Goal: Use online tool/utility: Utilize a website feature to perform a specific function

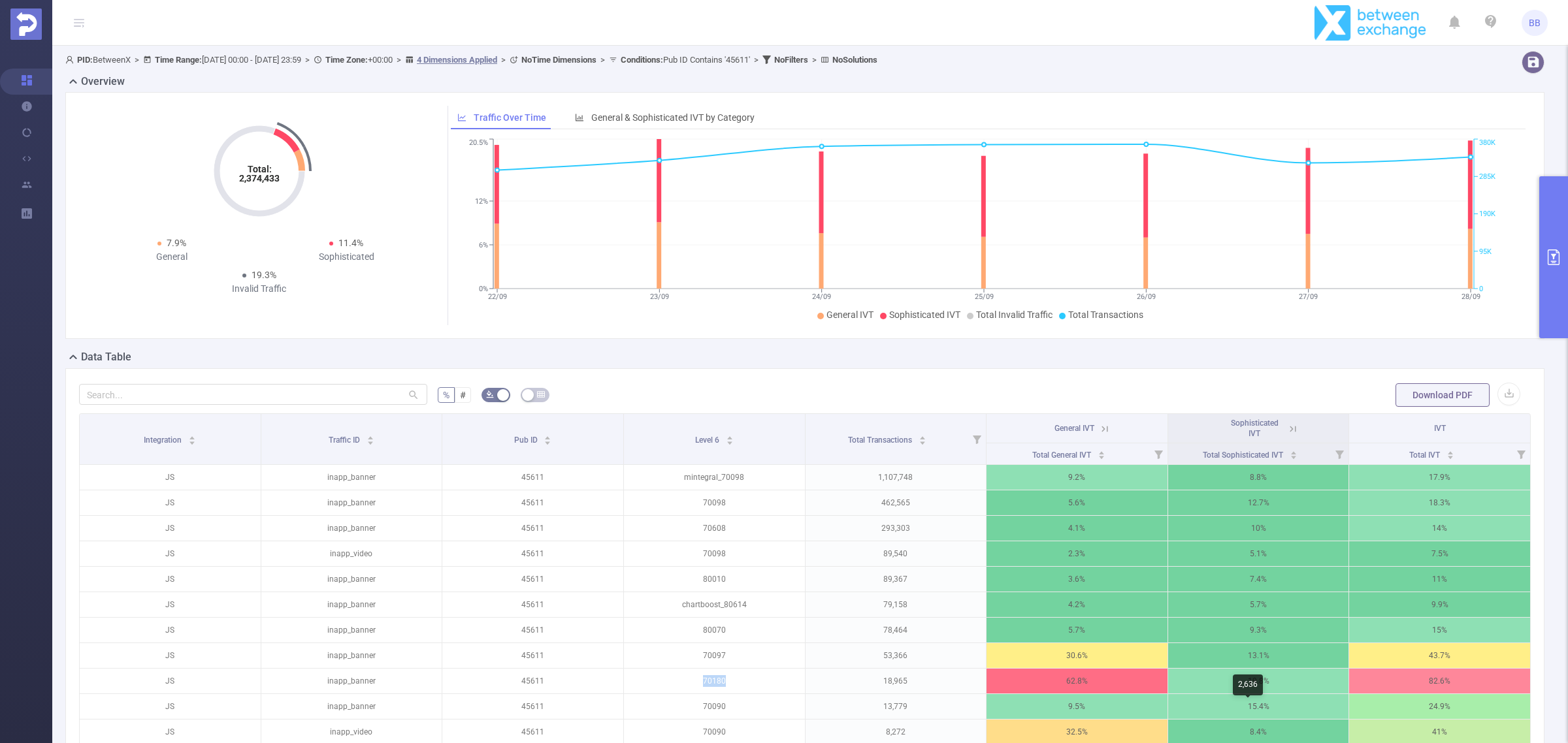
scroll to position [326, 0]
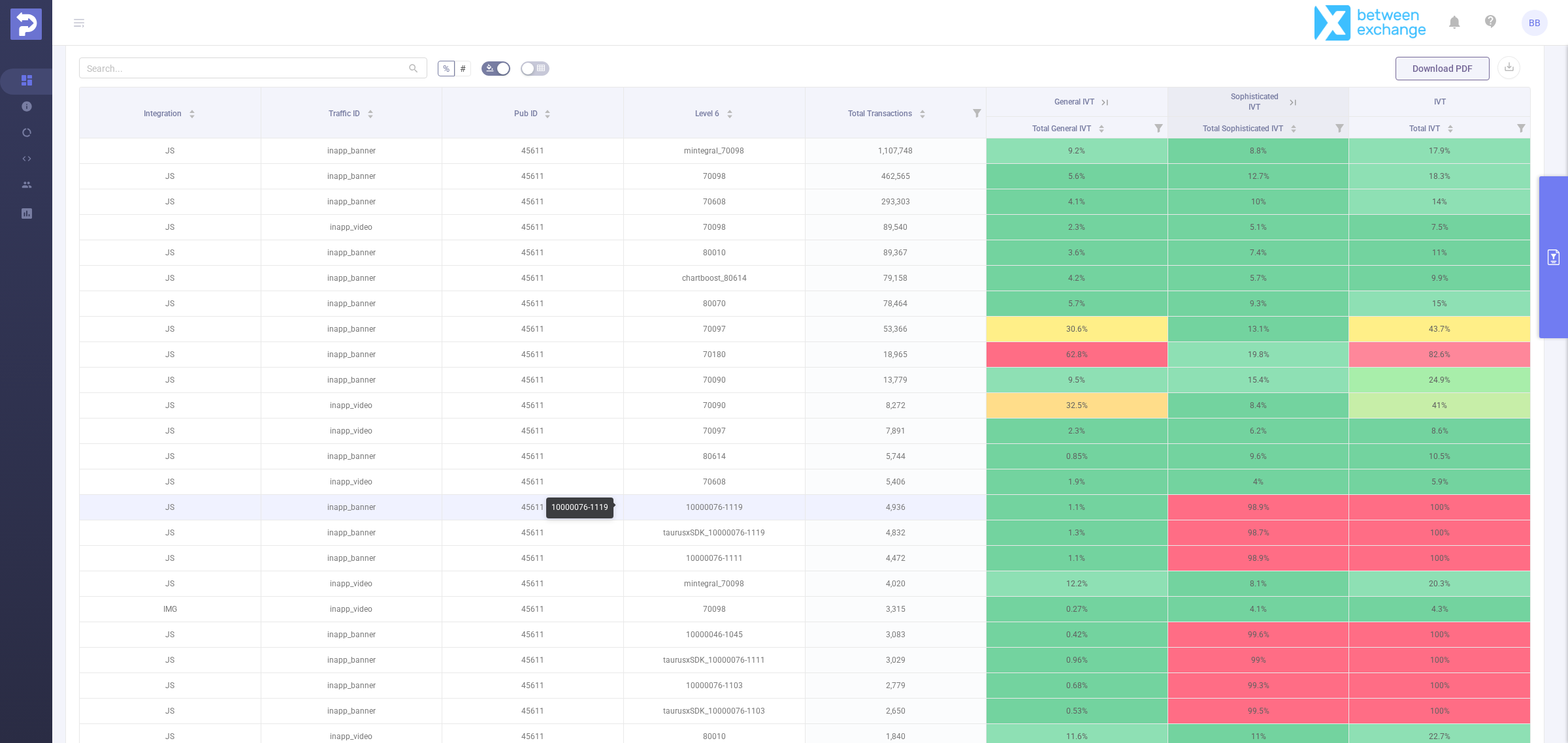
click at [713, 508] on p "10000076-1119" at bounding box center [715, 507] width 181 height 25
copy p "10000076-1119"
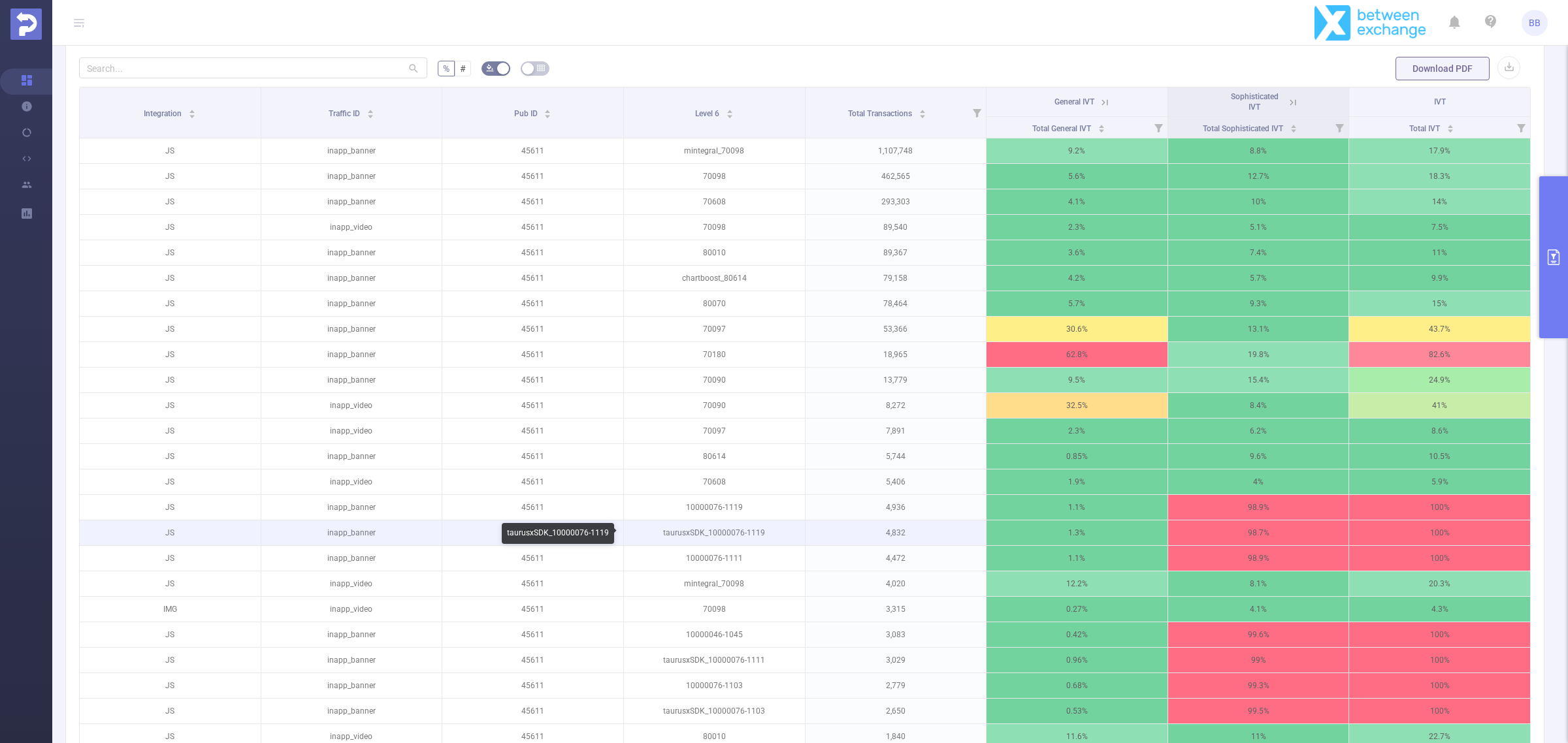
click at [742, 531] on p "taurusxSDK_10000076-1119" at bounding box center [715, 532] width 181 height 25
click at [773, 538] on p "taurusxSDK_10000076-1119" at bounding box center [715, 532] width 181 height 25
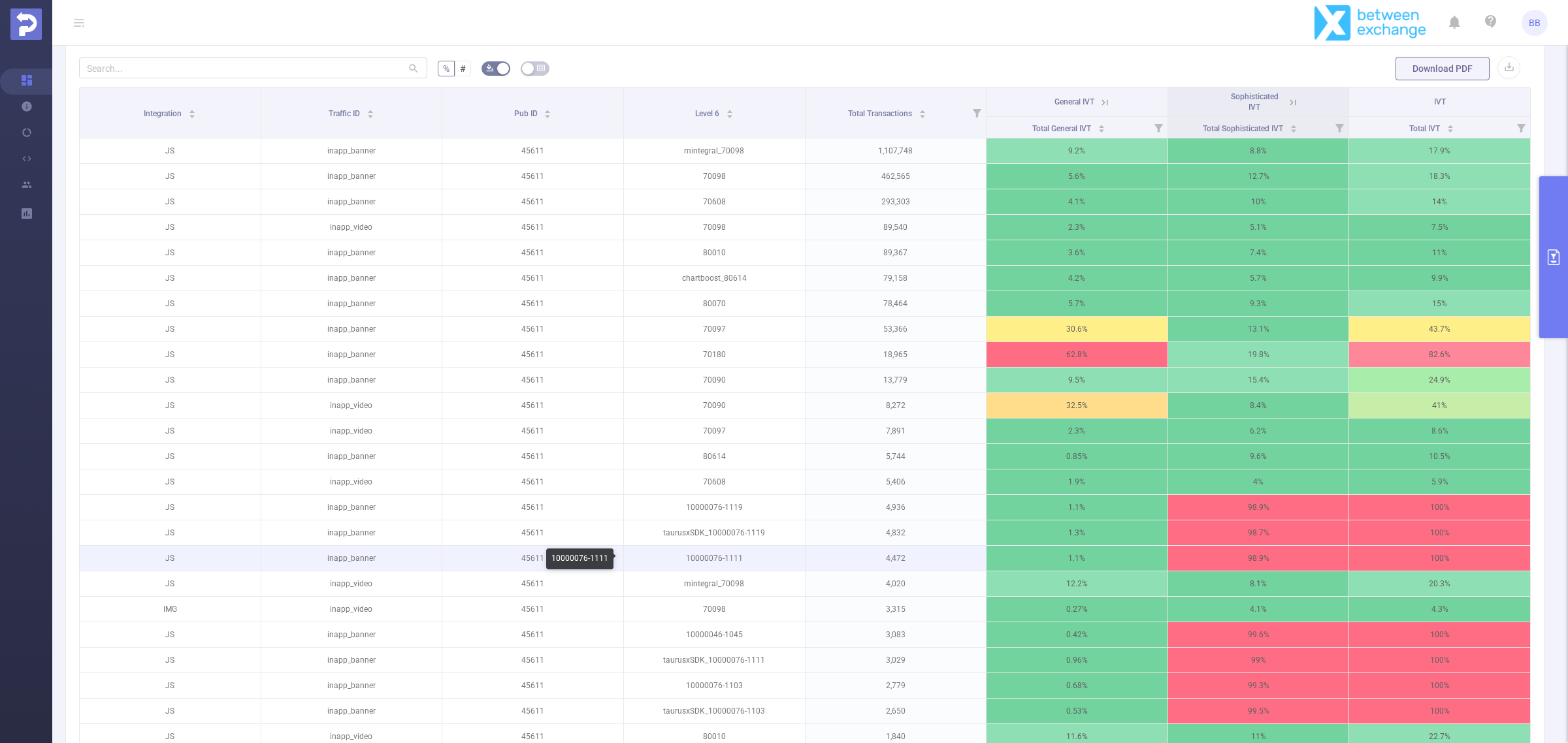
click at [706, 559] on p "10000076-1111" at bounding box center [715, 558] width 181 height 25
copy p "10000076-1111"
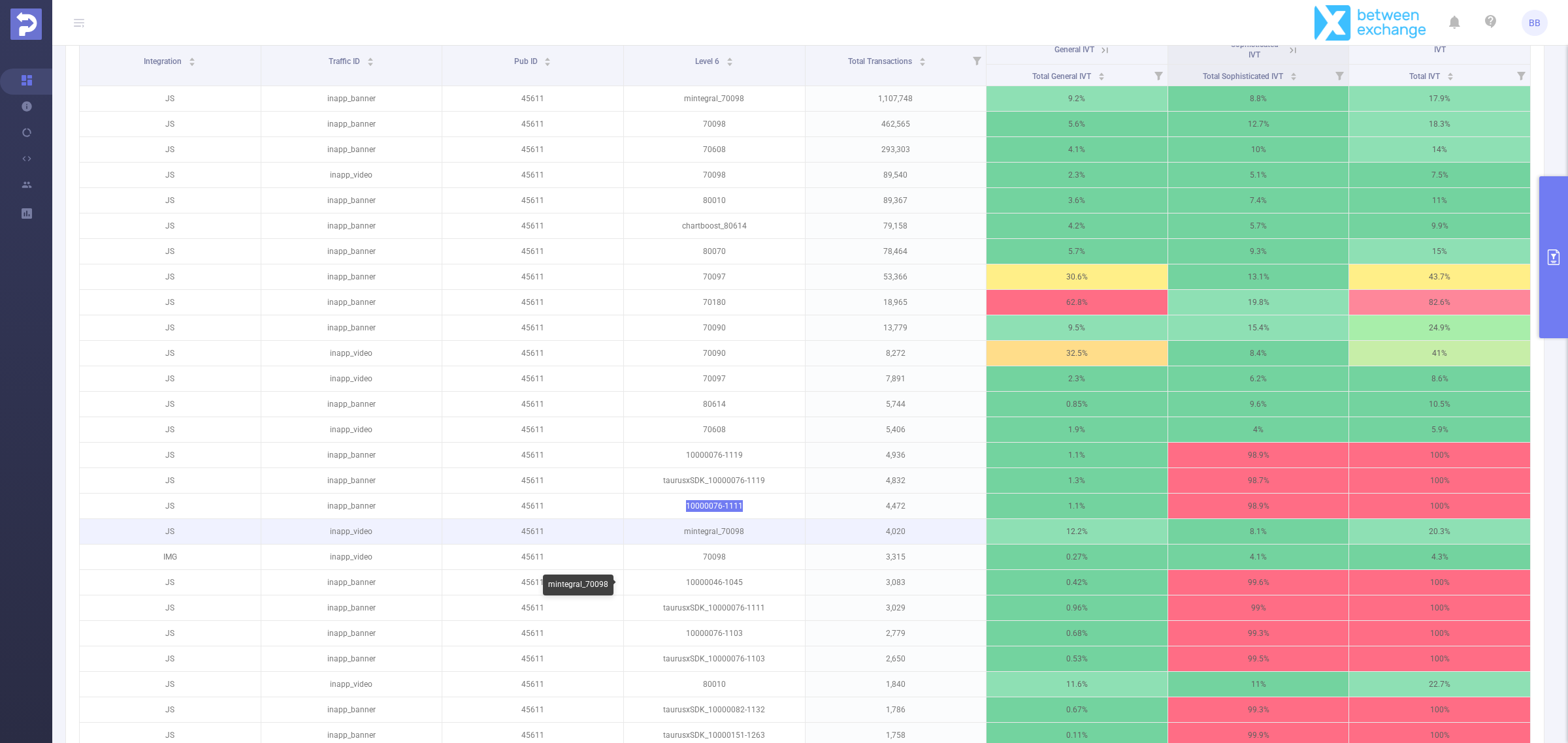
scroll to position [408, 0]
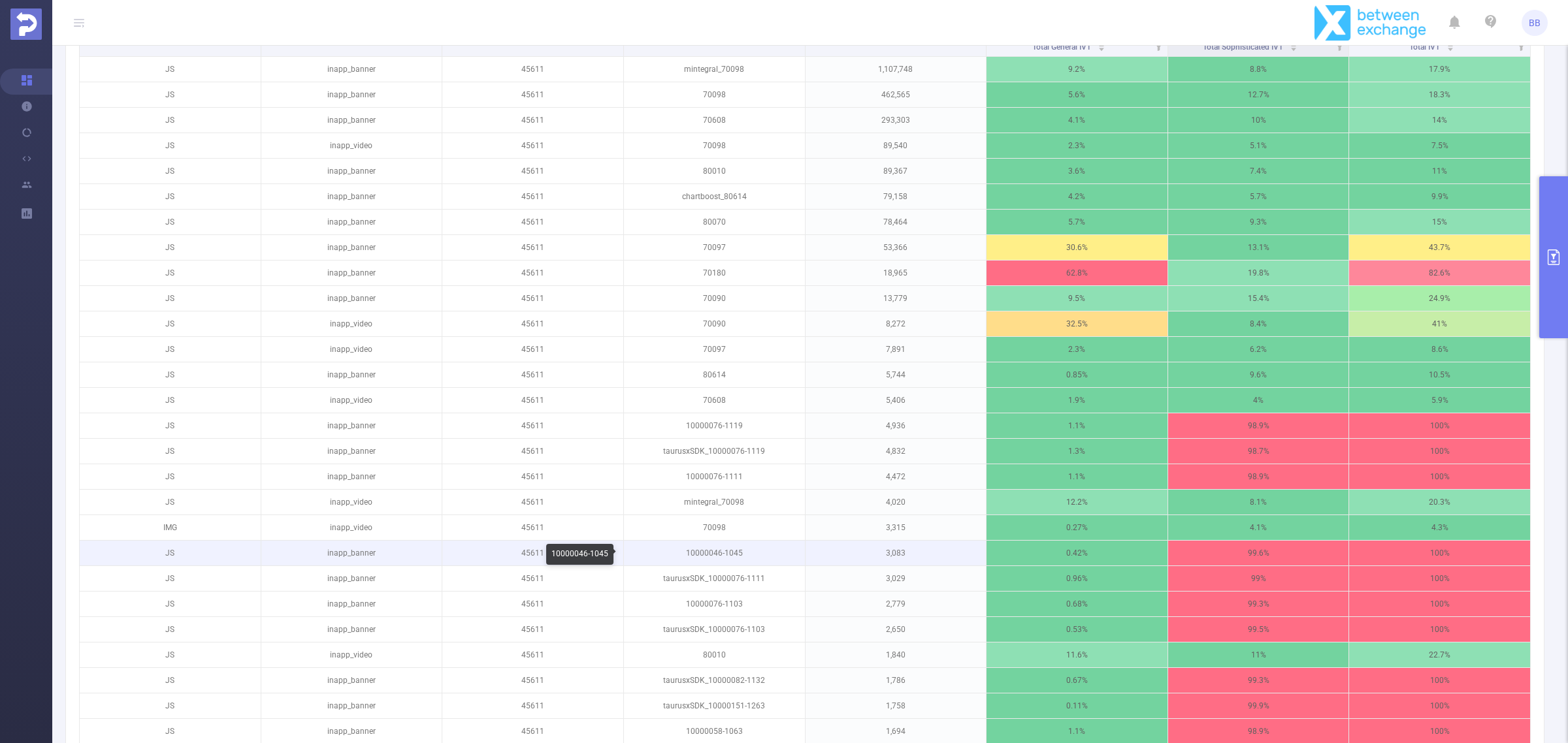
click at [713, 553] on p "10000046-1045" at bounding box center [715, 553] width 181 height 25
copy p "10000046-1045"
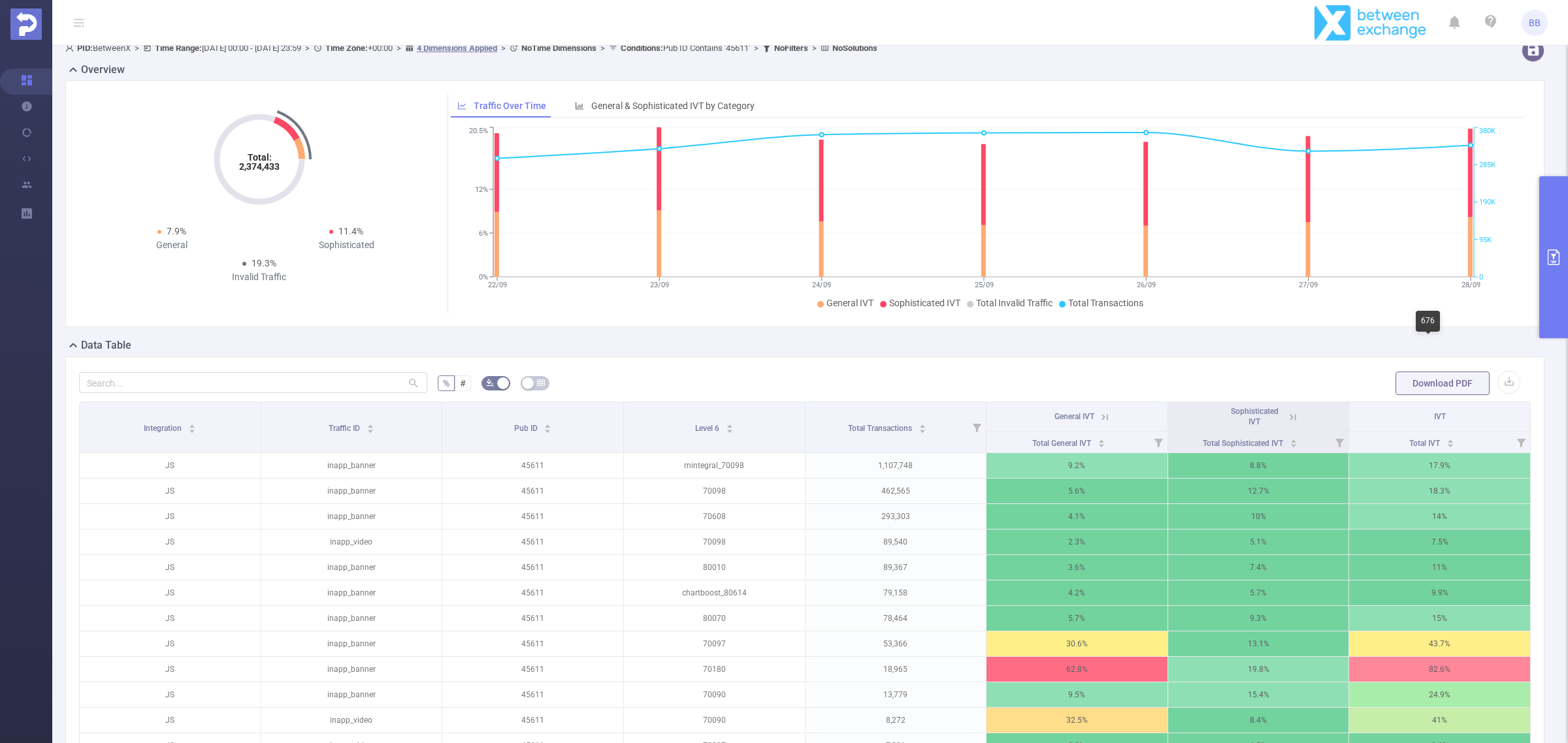
scroll to position [0, 0]
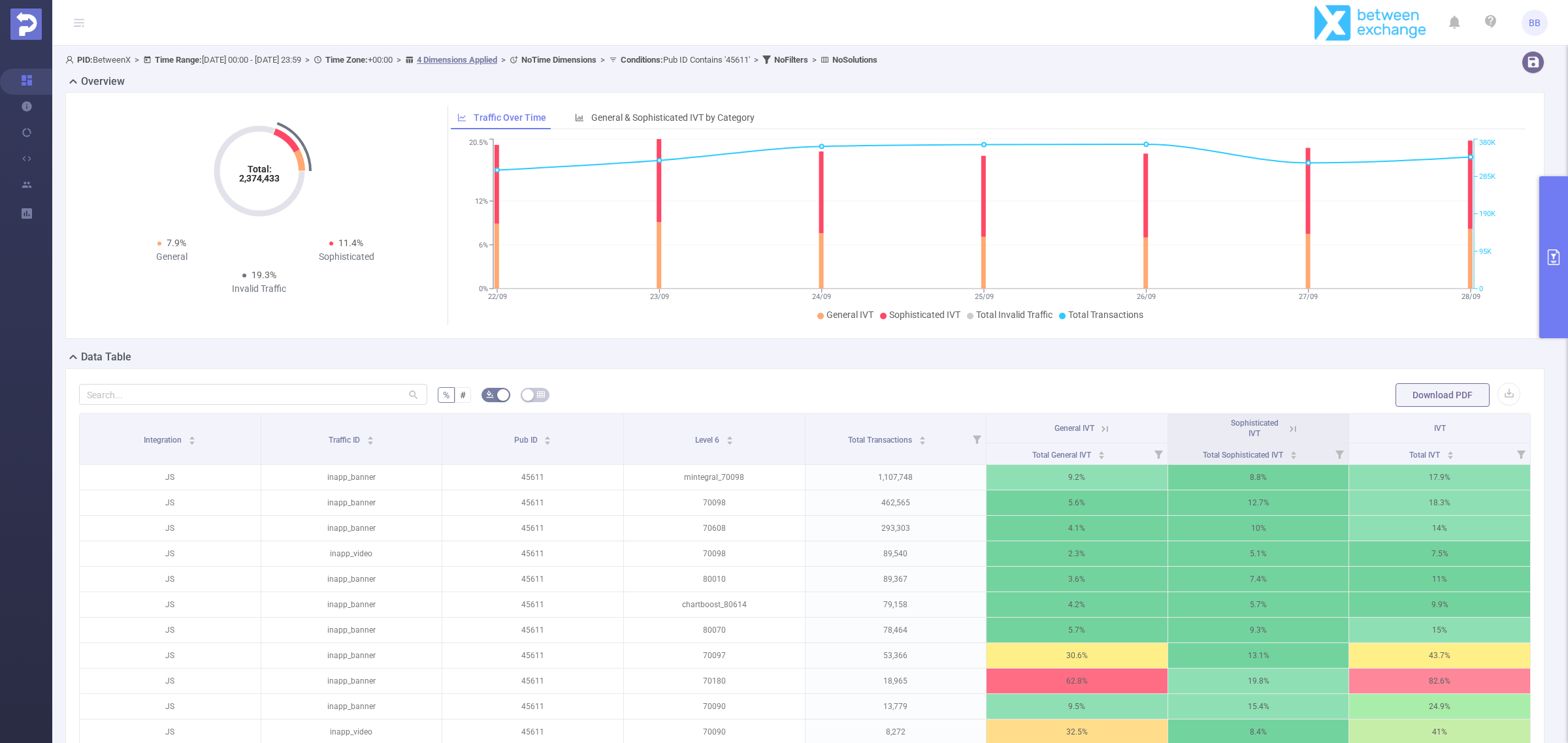
click at [1287, 428] on icon at bounding box center [1292, 429] width 12 height 12
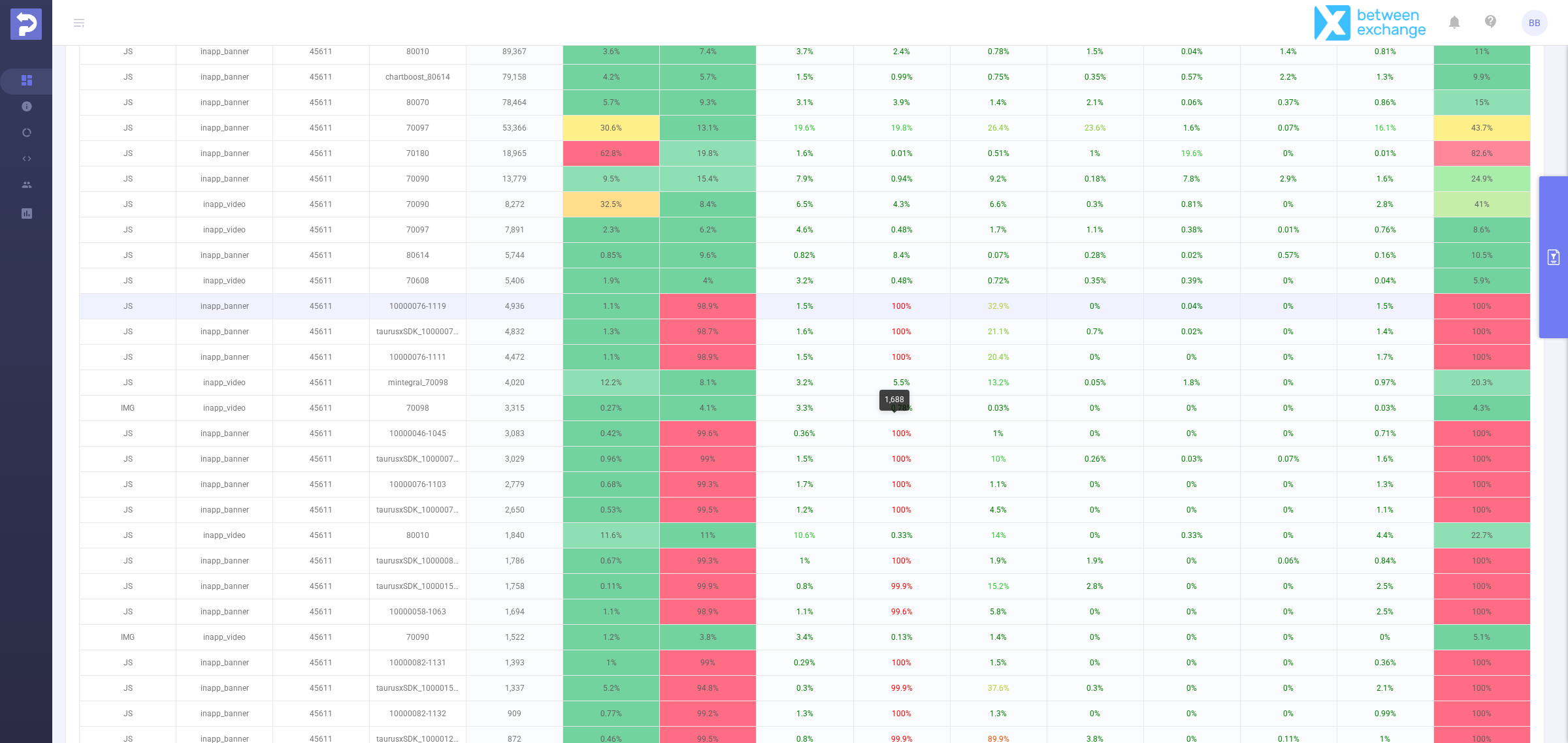
scroll to position [326, 0]
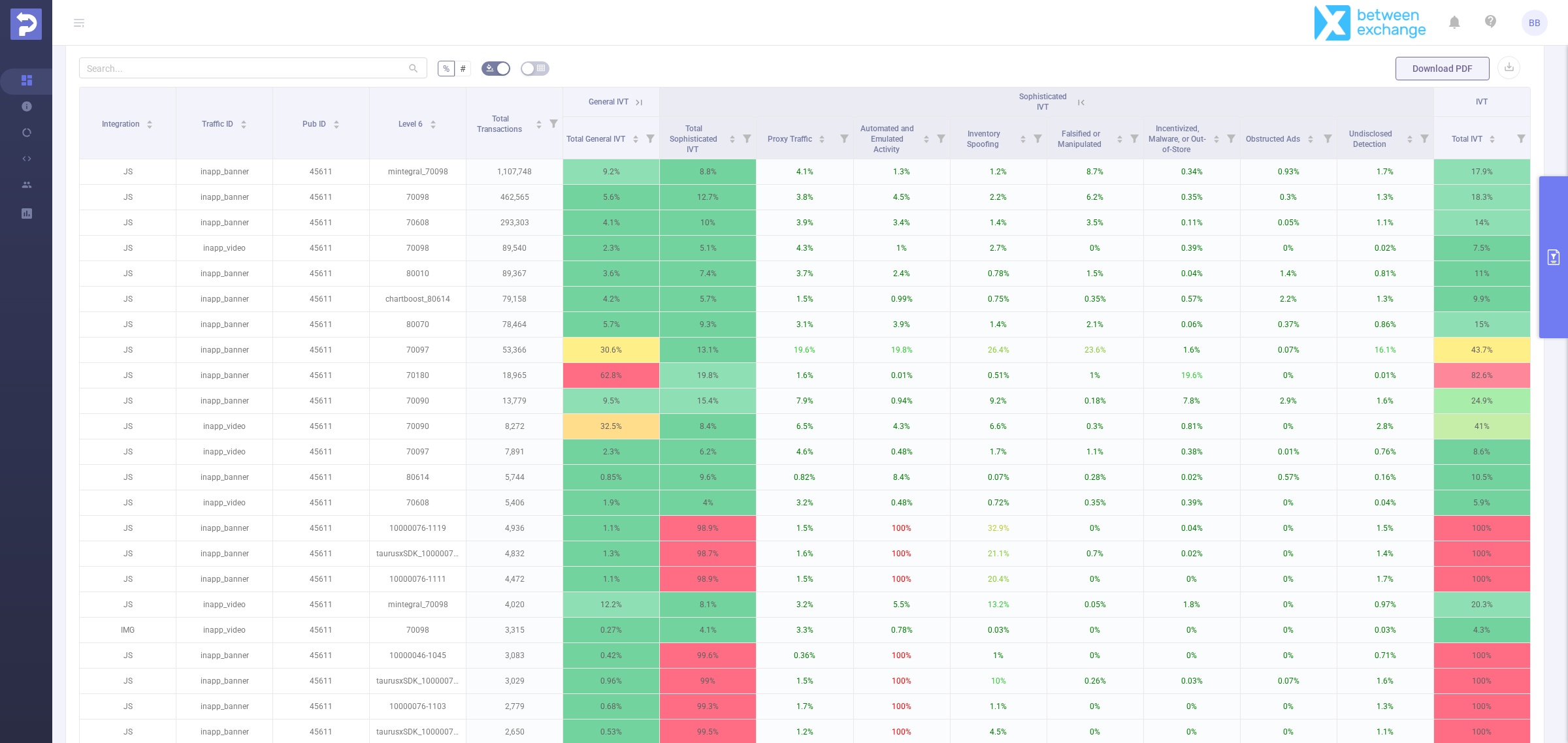
click at [1075, 101] on icon at bounding box center [1081, 102] width 12 height 12
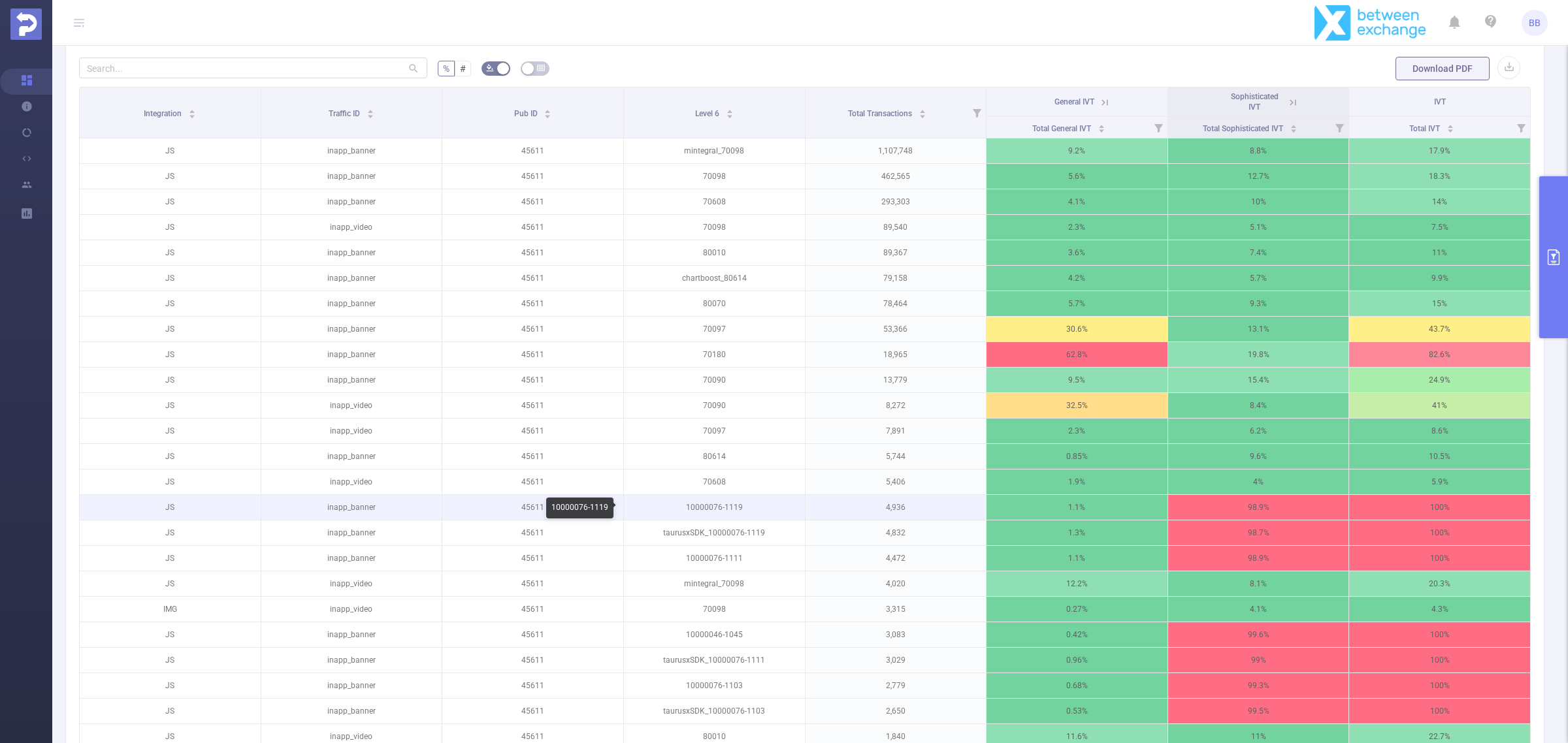
click at [716, 505] on p "10000076-1119" at bounding box center [715, 507] width 181 height 25
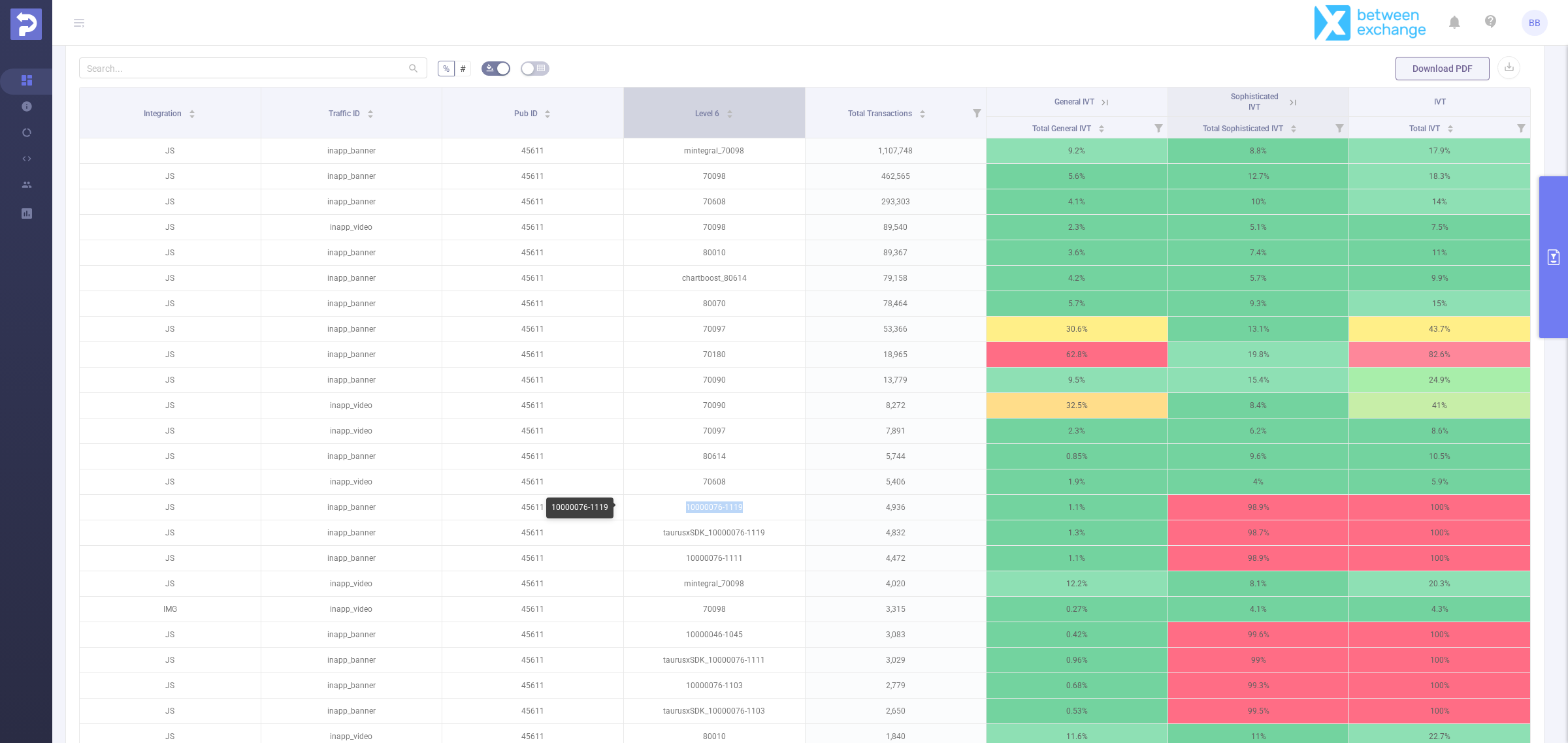
copy p "10000076-1119"
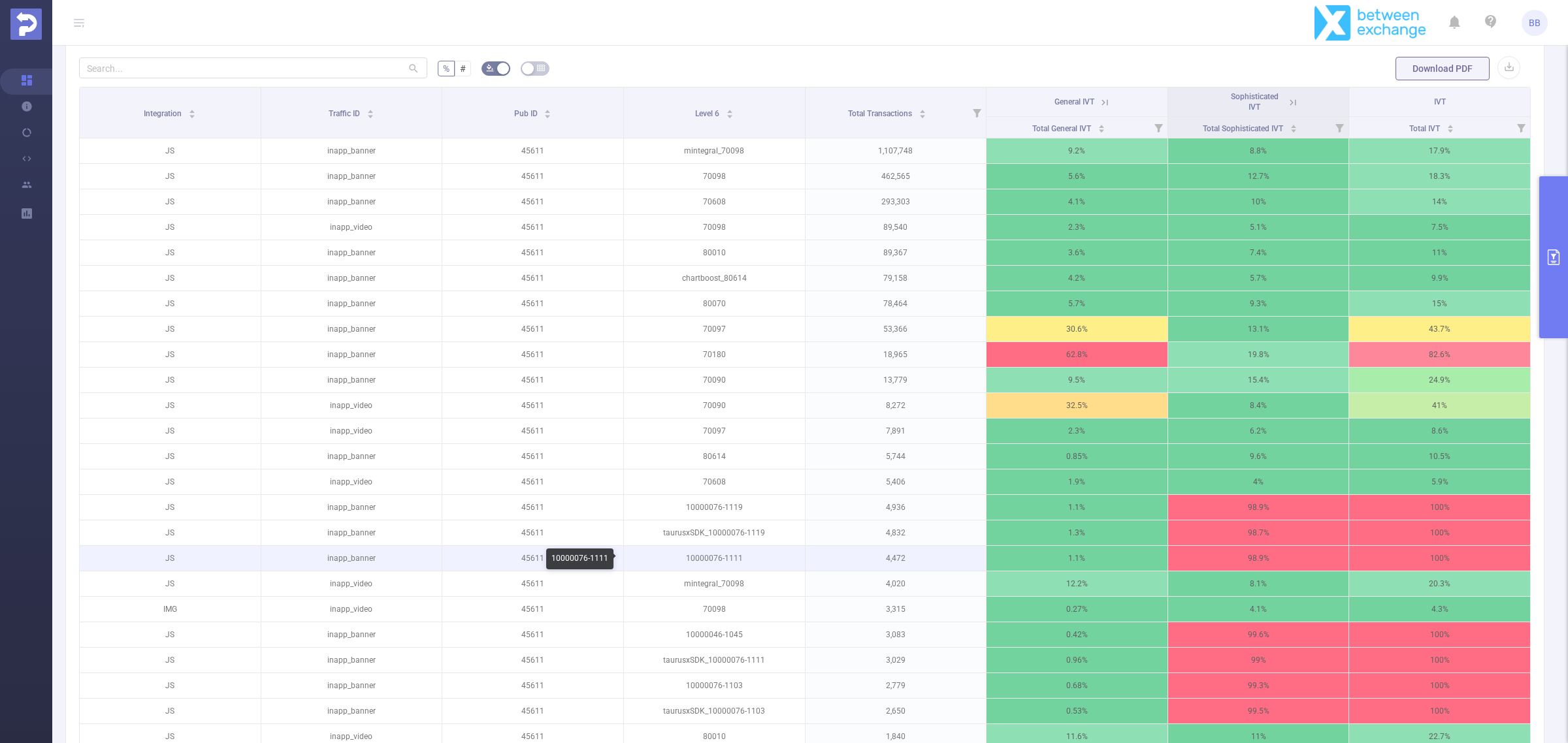
click at [706, 559] on p "10000076-1111" at bounding box center [715, 558] width 181 height 25
copy p "10000076-1111"
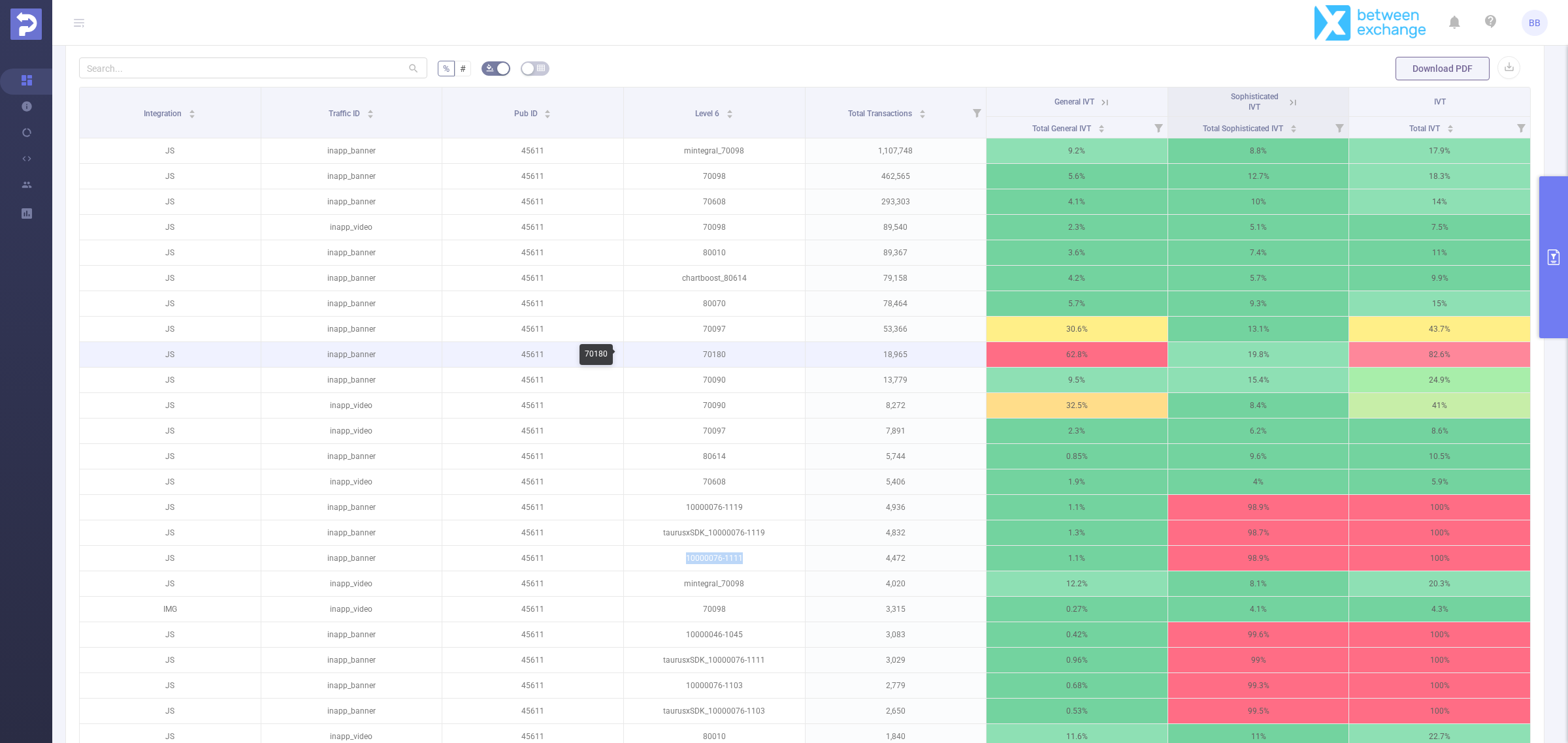
click at [706, 351] on p "70180" at bounding box center [715, 354] width 181 height 25
click at [706, 356] on p "70180" at bounding box center [715, 354] width 181 height 25
copy p "70180"
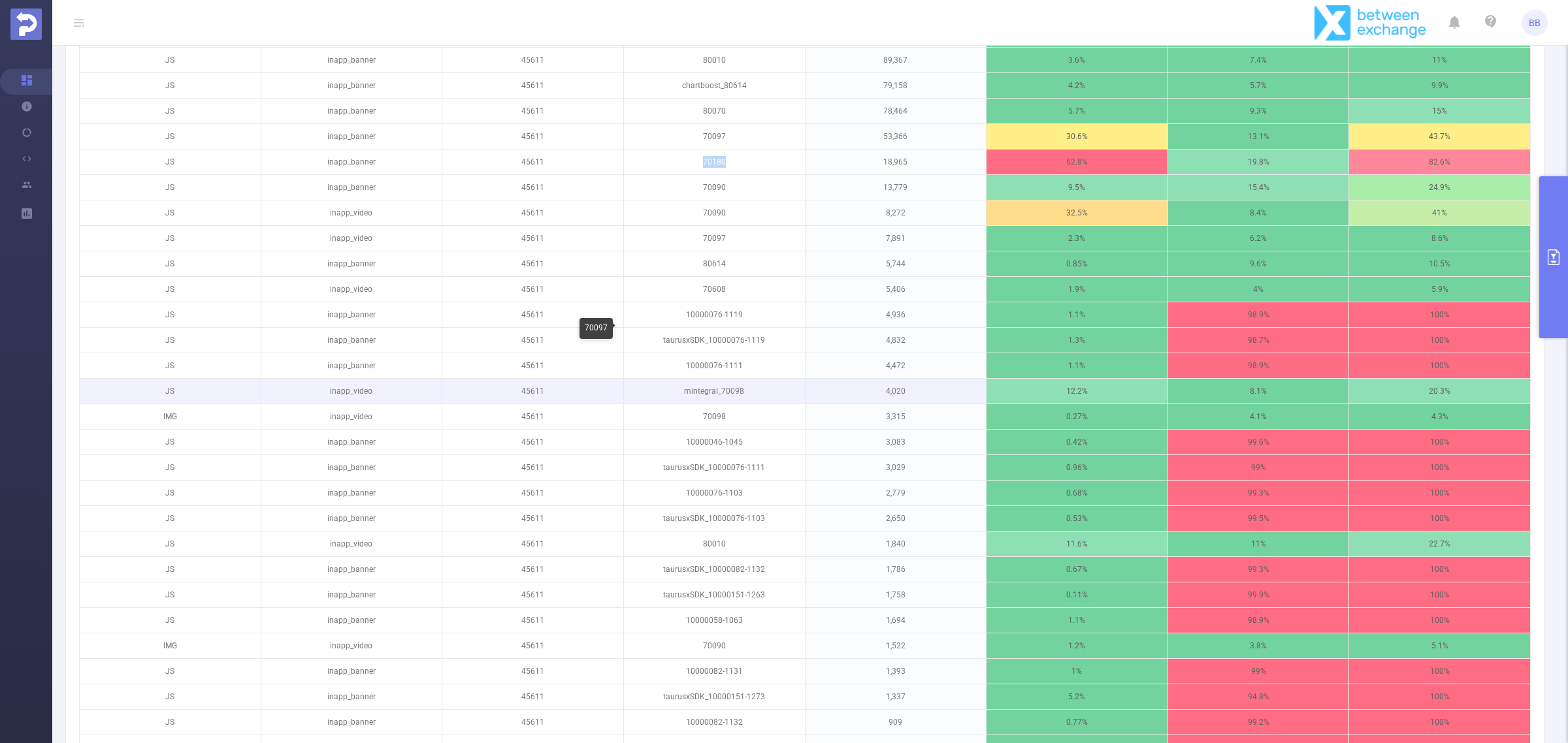
scroll to position [572, 0]
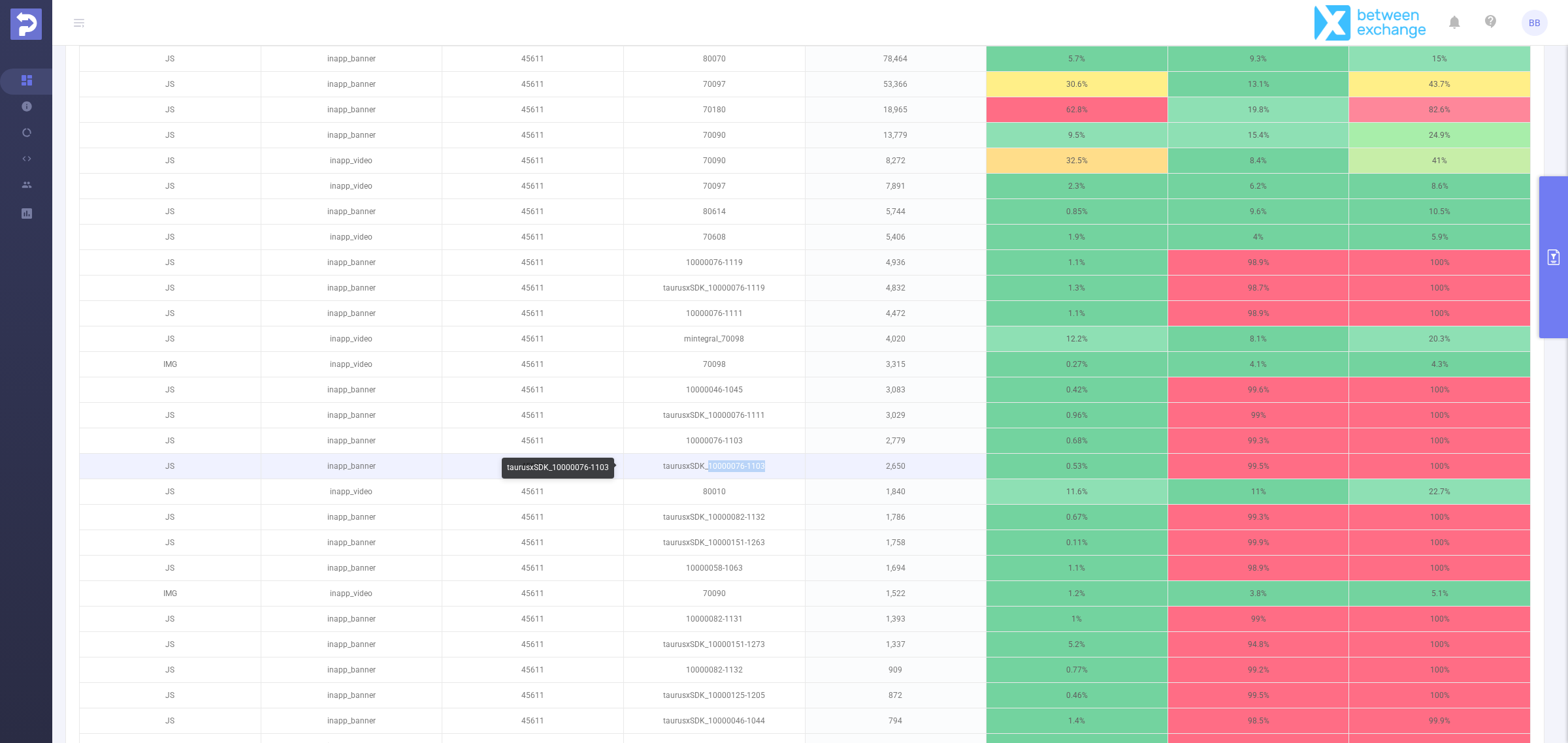
drag, startPoint x: 704, startPoint y: 467, endPoint x: 758, endPoint y: 471, distance: 54.1
click at [758, 471] on p "taurusxSDK_10000076-1103" at bounding box center [715, 466] width 181 height 25
copy p "10000076-1103"
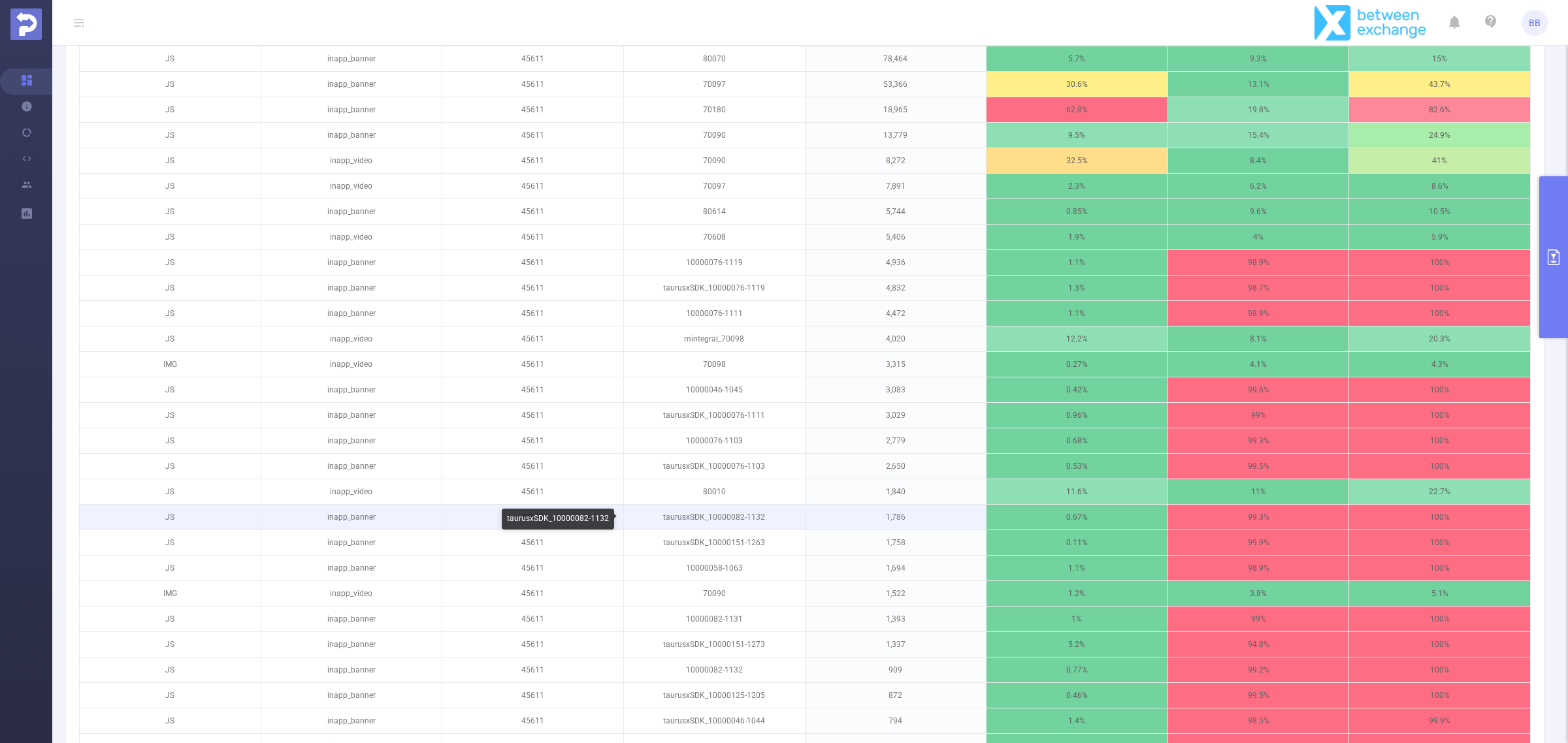
click at [717, 520] on p "taurusxSDK_10000082-1132" at bounding box center [715, 516] width 181 height 25
click at [760, 520] on p "taurusxSDK_10000082-1132" at bounding box center [715, 516] width 181 height 25
drag, startPoint x: 763, startPoint y: 520, endPoint x: 704, endPoint y: 521, distance: 59.0
click at [704, 521] on p "taurusxSDK_10000082-1132" at bounding box center [715, 516] width 181 height 25
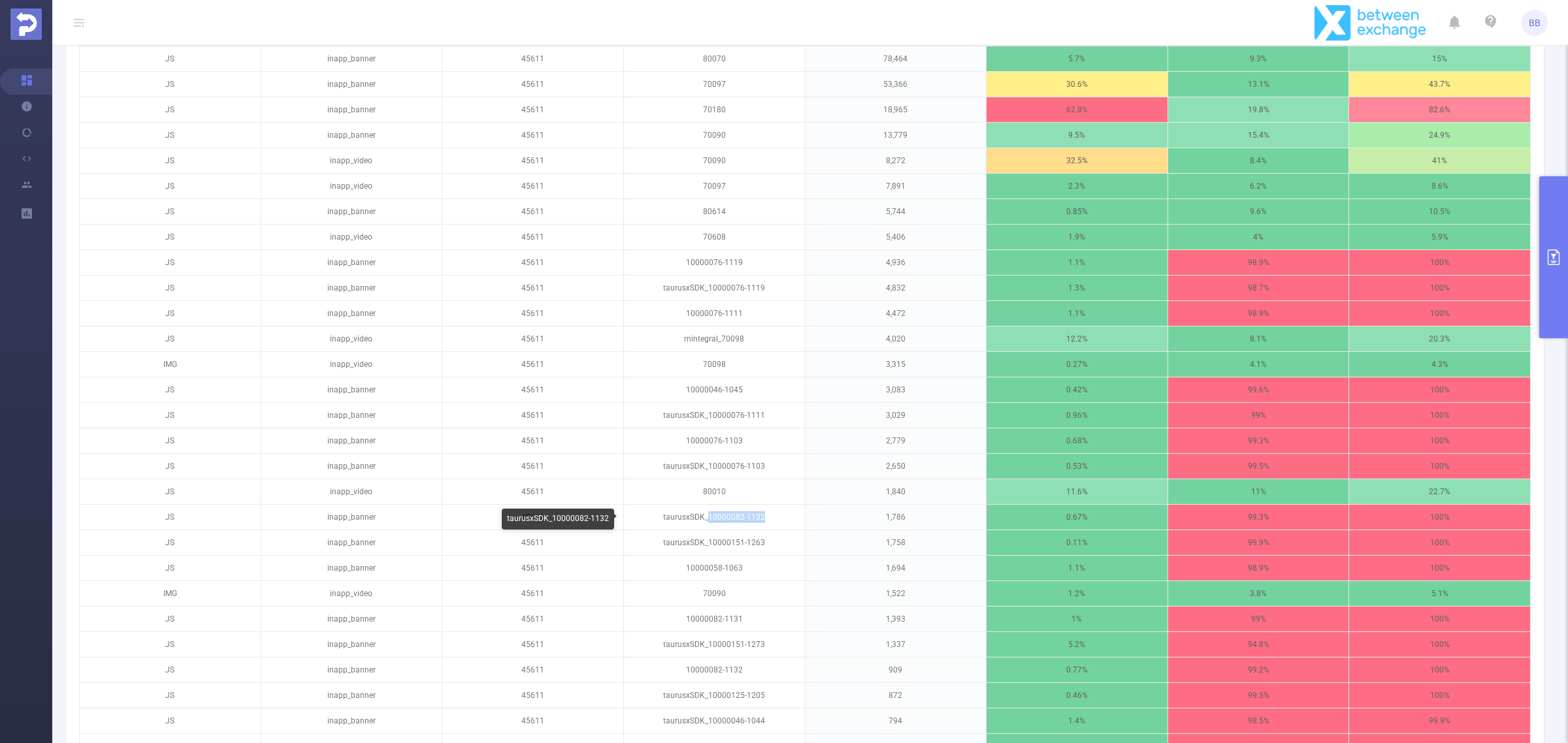
copy p "10000082-1132"
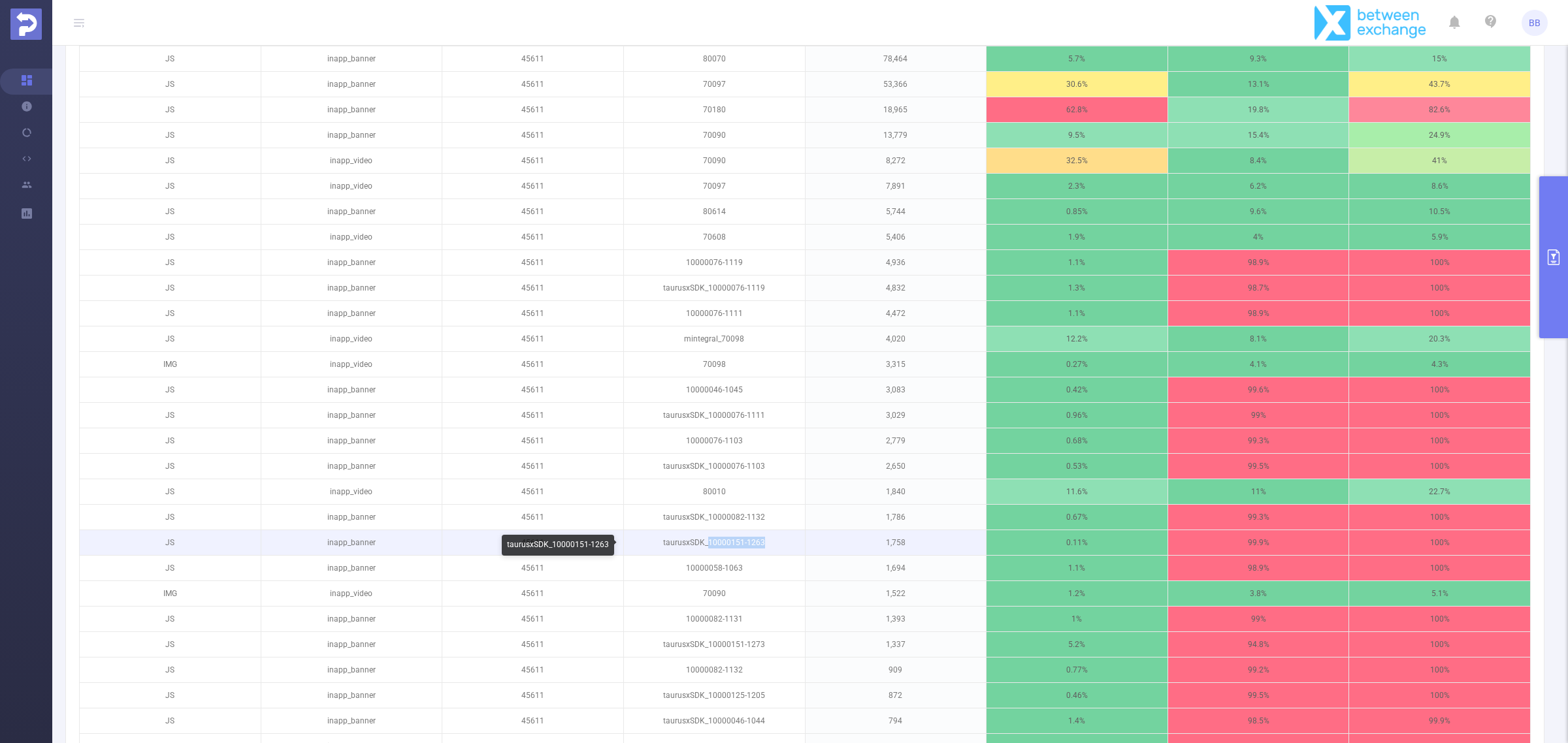
drag, startPoint x: 761, startPoint y: 543, endPoint x: 704, endPoint y: 541, distance: 57.0
click at [704, 541] on p "taurusxSDK_10000151-1263" at bounding box center [715, 543] width 181 height 25
copy p "10000151-1263"
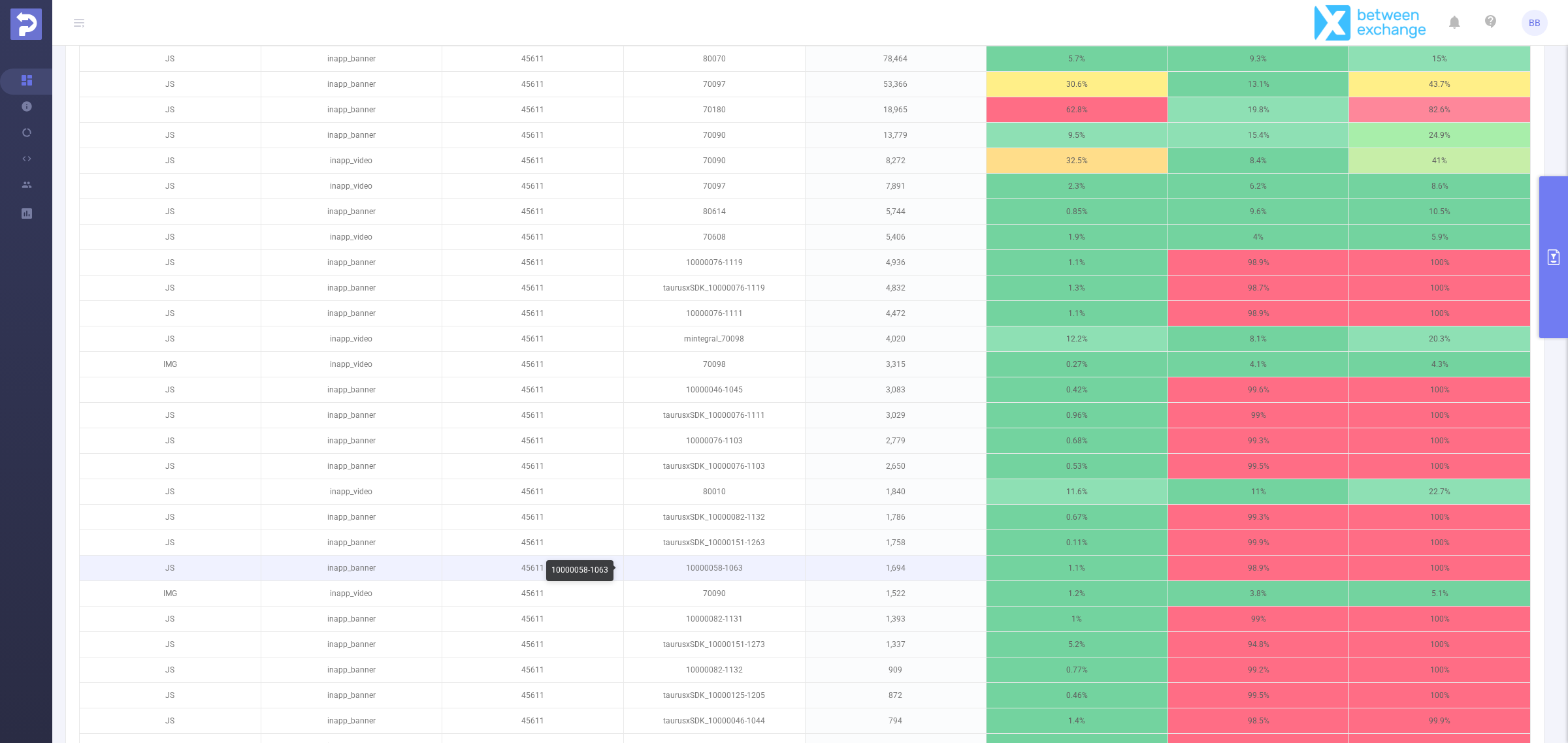
click at [726, 572] on p "10000058-1063" at bounding box center [715, 568] width 181 height 25
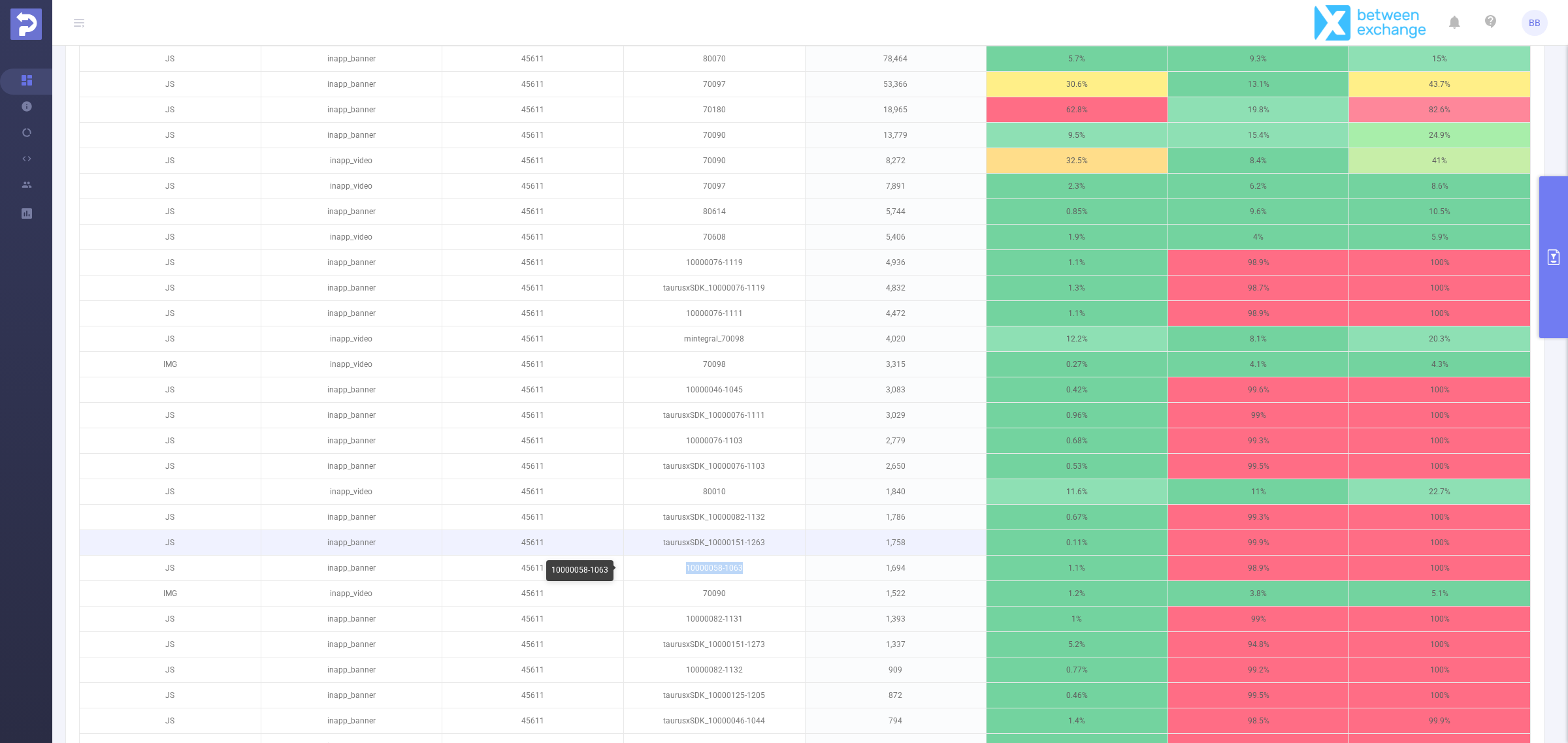
copy p "10000058-1063"
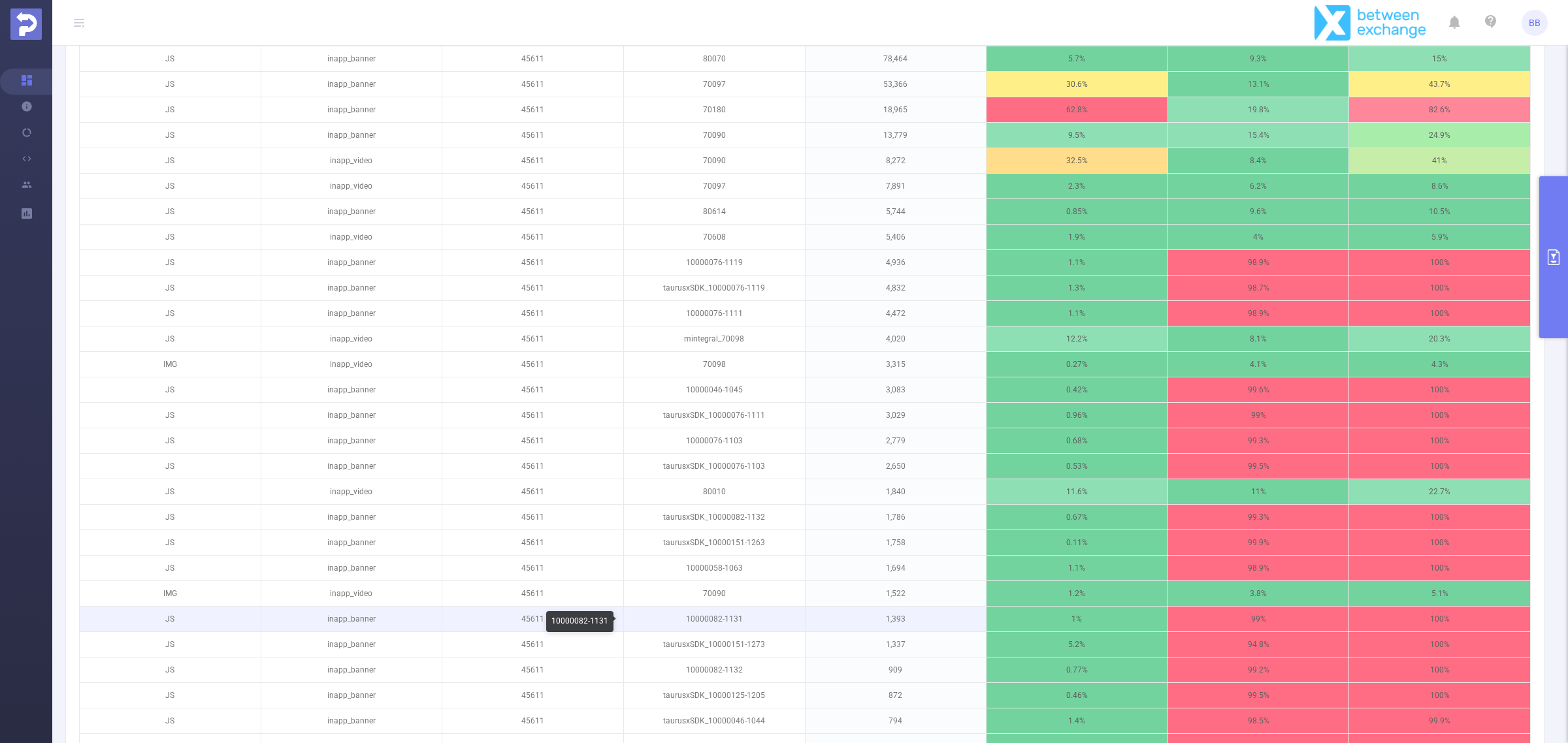
click at [702, 621] on p "10000082-1131" at bounding box center [715, 619] width 181 height 25
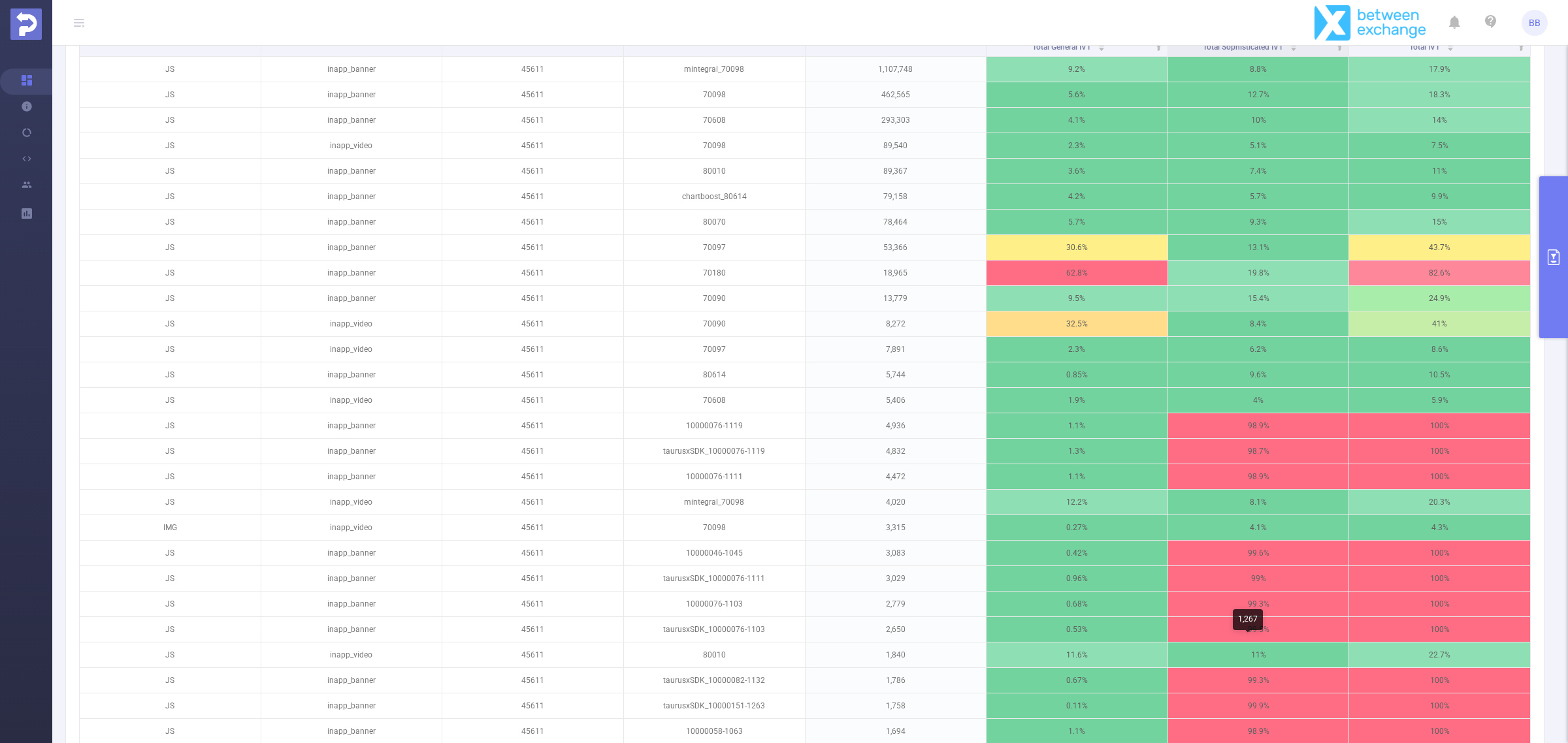
scroll to position [82, 0]
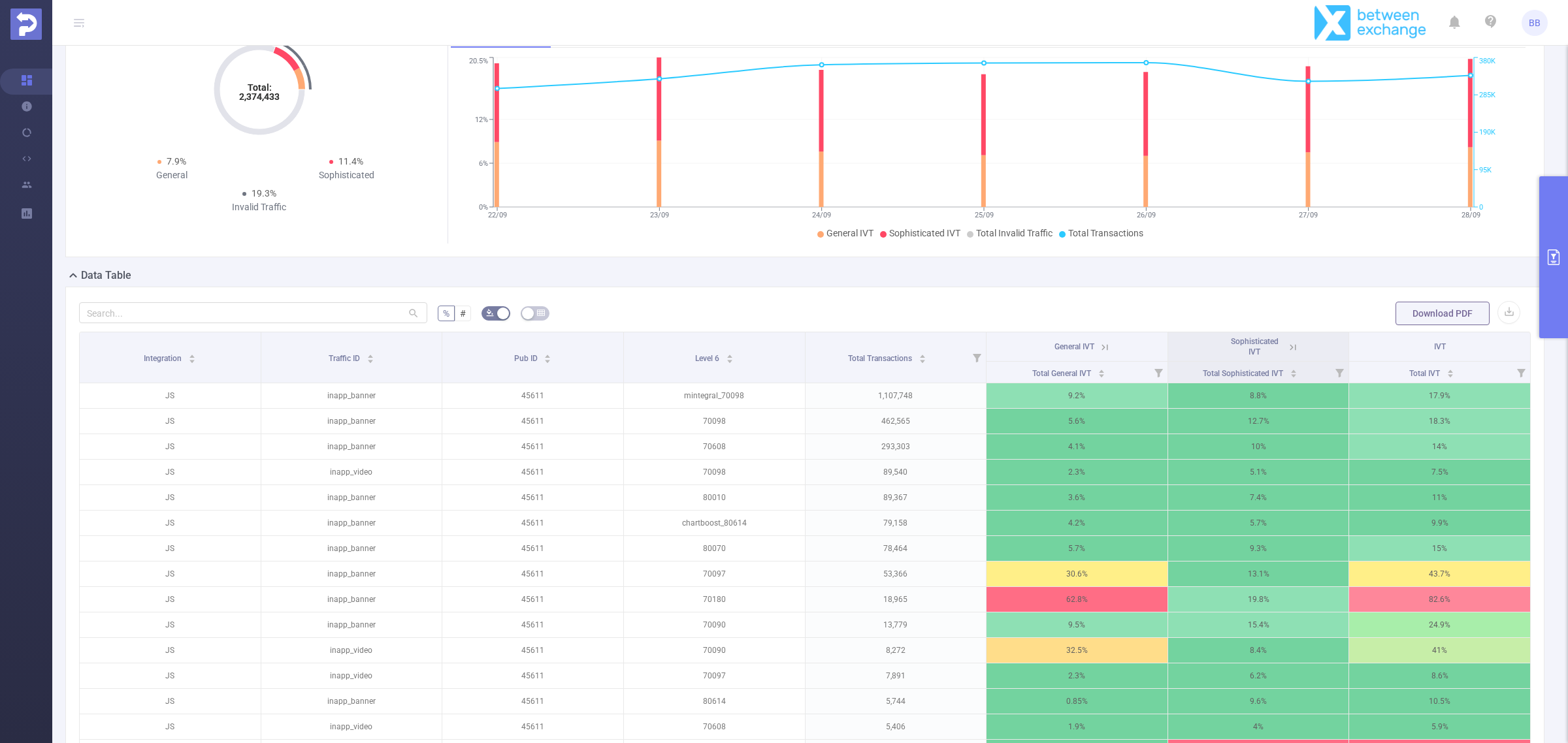
click at [1563, 255] on button "primary" at bounding box center [1554, 257] width 29 height 162
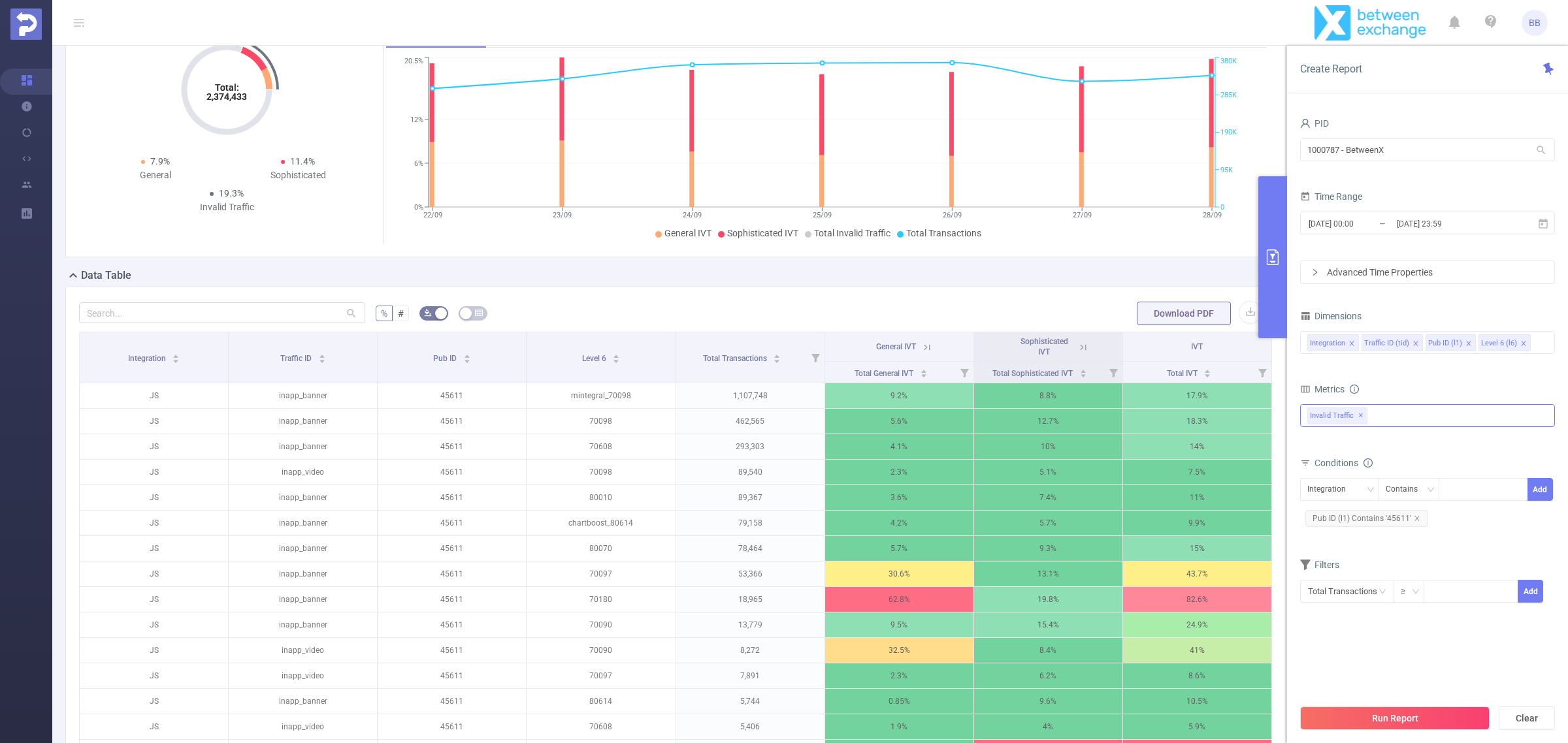
click at [1411, 412] on div "Invalid Traffic ✕" at bounding box center [1428, 415] width 255 height 23
click at [1343, 421] on strong "Anti-Fraud" at bounding box center [1355, 421] width 45 height 10
click at [1425, 719] on button "Run Report" at bounding box center [1394, 718] width 189 height 24
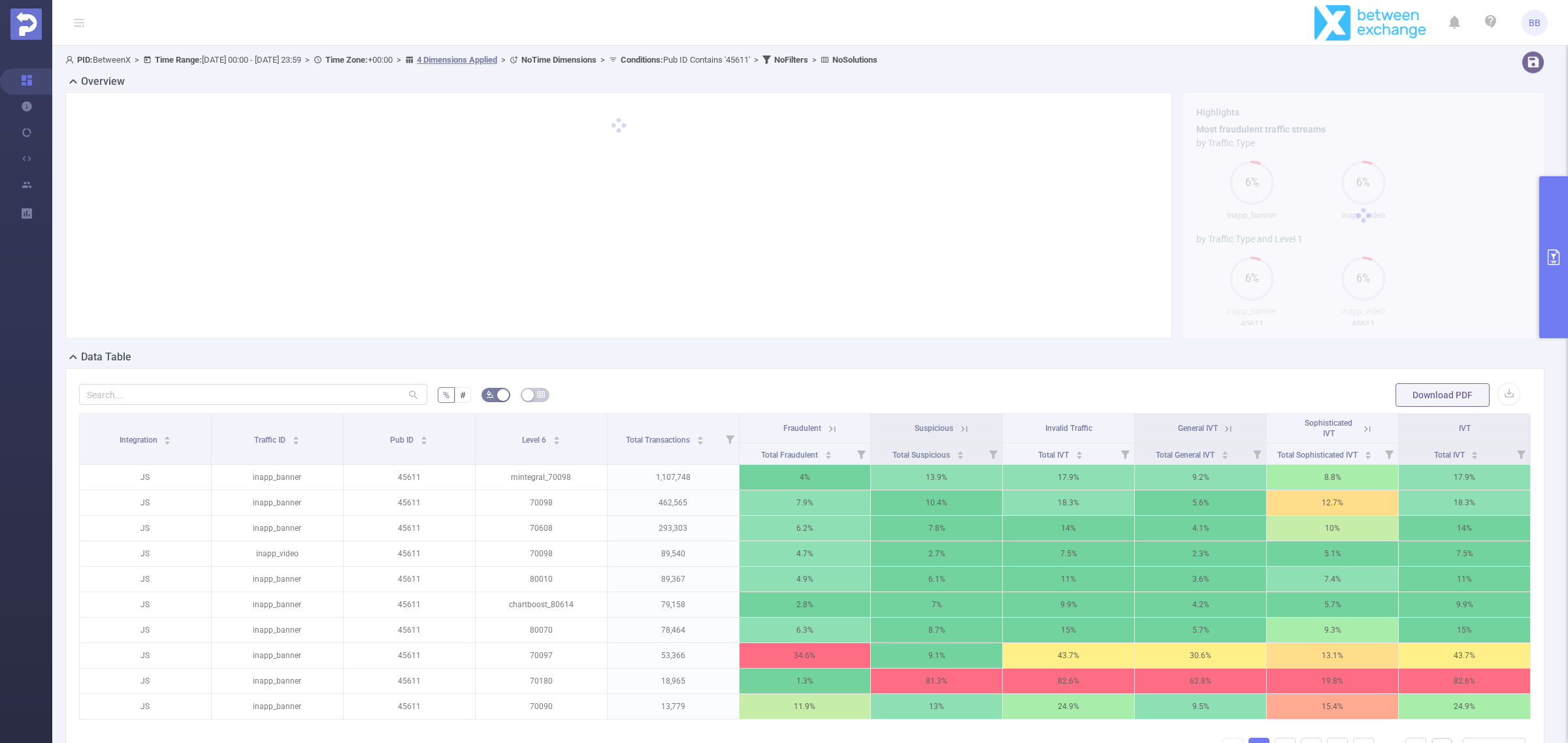
click at [1551, 307] on button "primary" at bounding box center [1554, 257] width 29 height 162
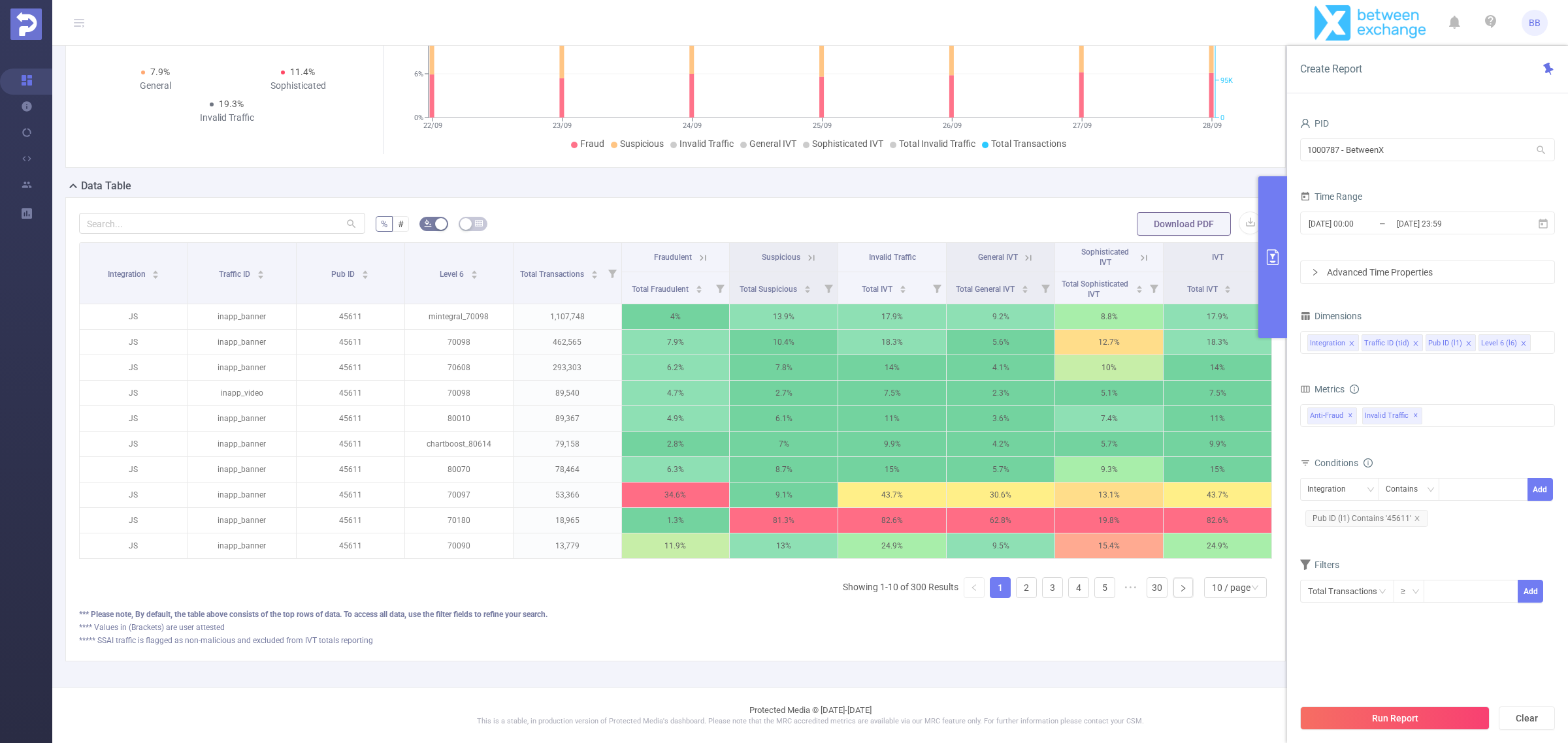
scroll to position [186, 0]
click at [1212, 590] on div "10 / page" at bounding box center [1231, 588] width 39 height 20
click at [1212, 569] on li "50 / page" at bounding box center [1223, 579] width 63 height 21
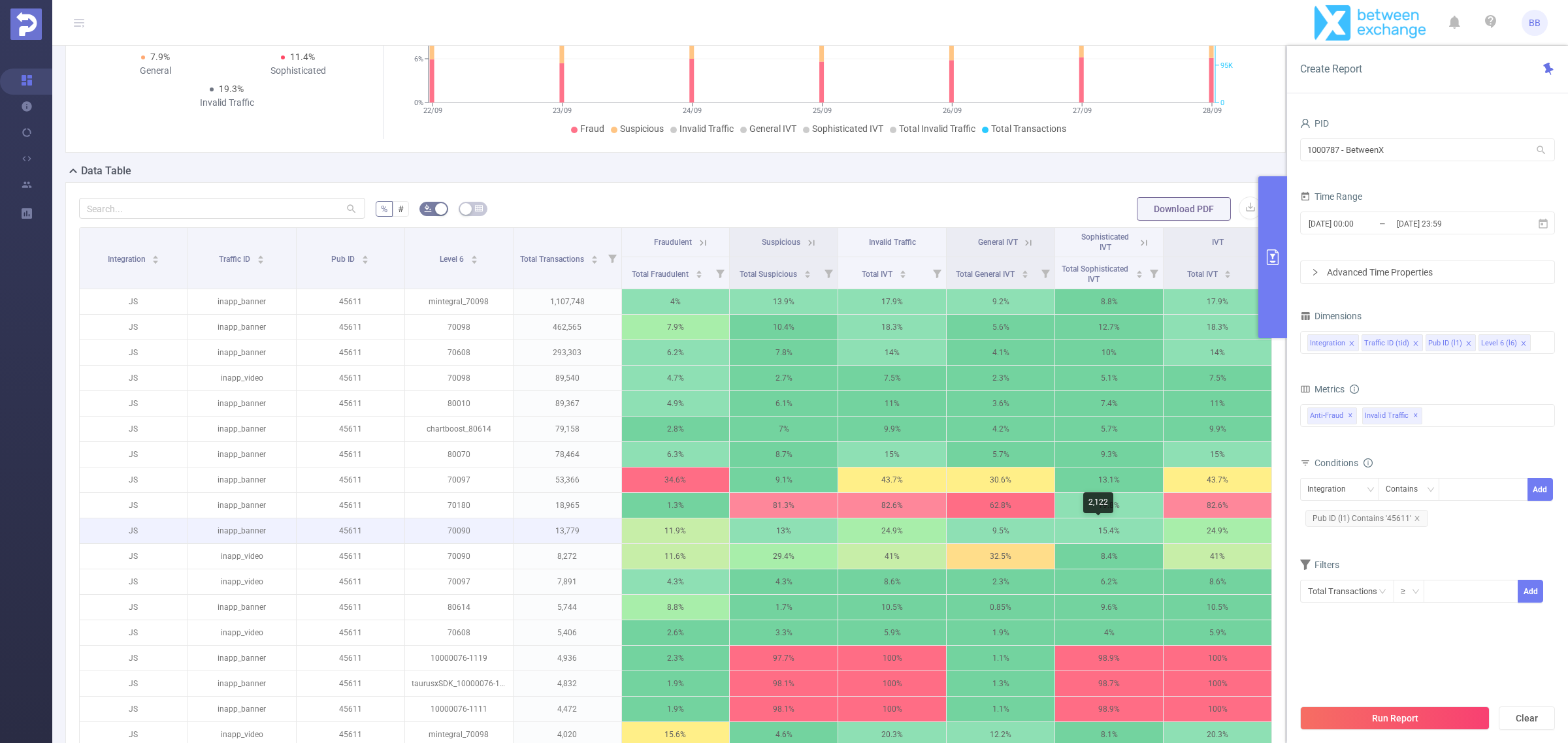
scroll to position [268, 0]
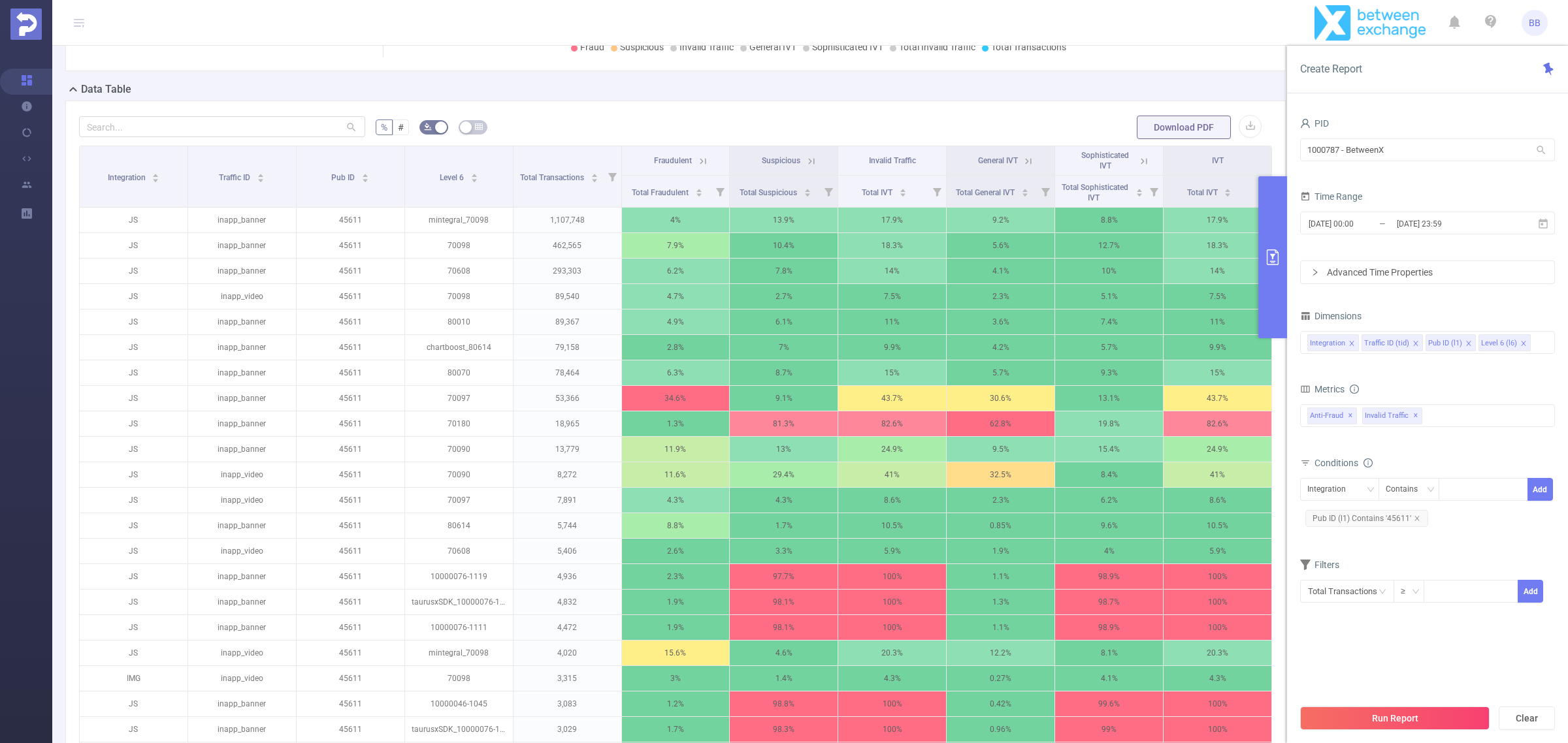
click at [1138, 157] on icon at bounding box center [1143, 161] width 12 height 12
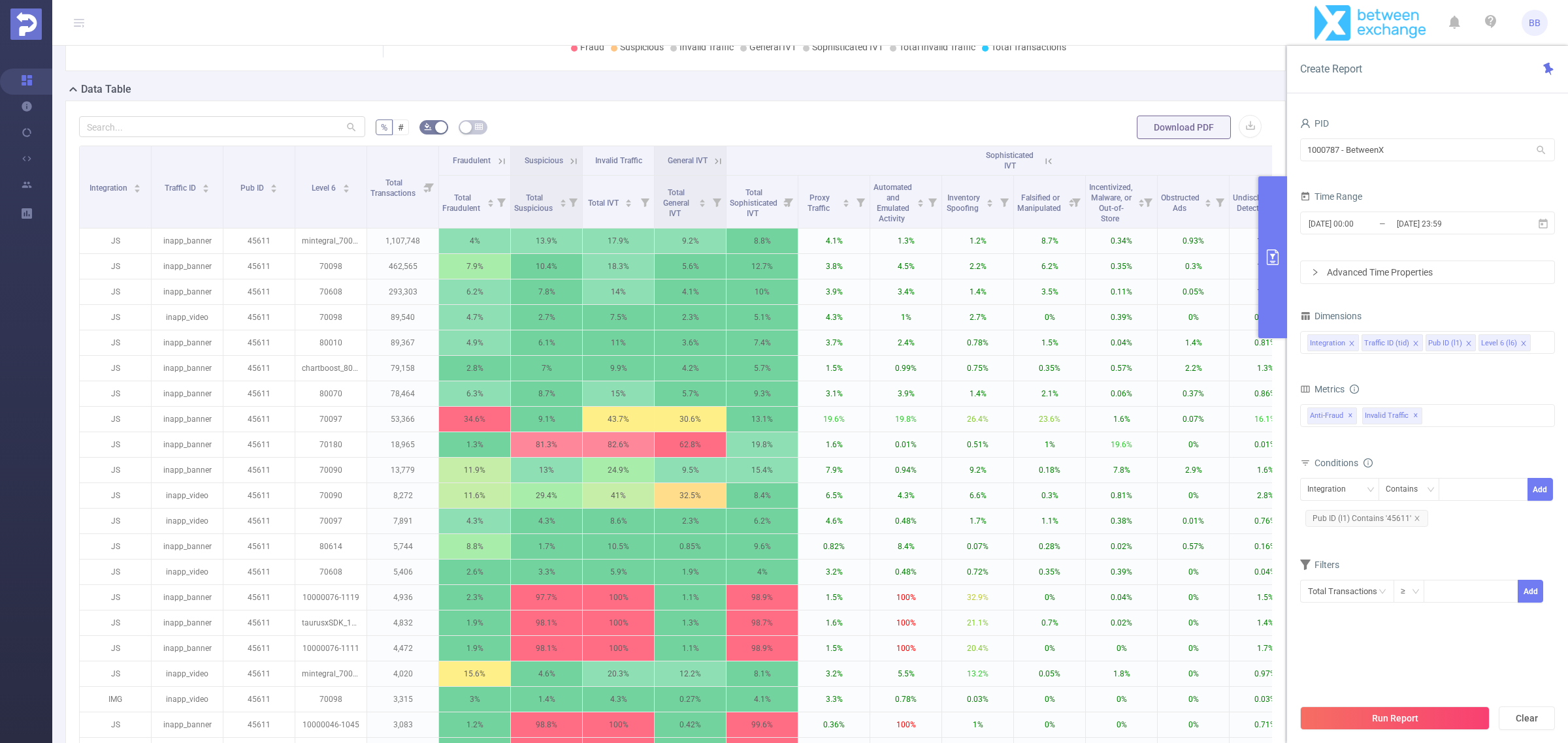
drag, startPoint x: 1047, startPoint y: 158, endPoint x: 995, endPoint y: 160, distance: 52.0
click at [1043, 155] on icon at bounding box center [1048, 161] width 12 height 12
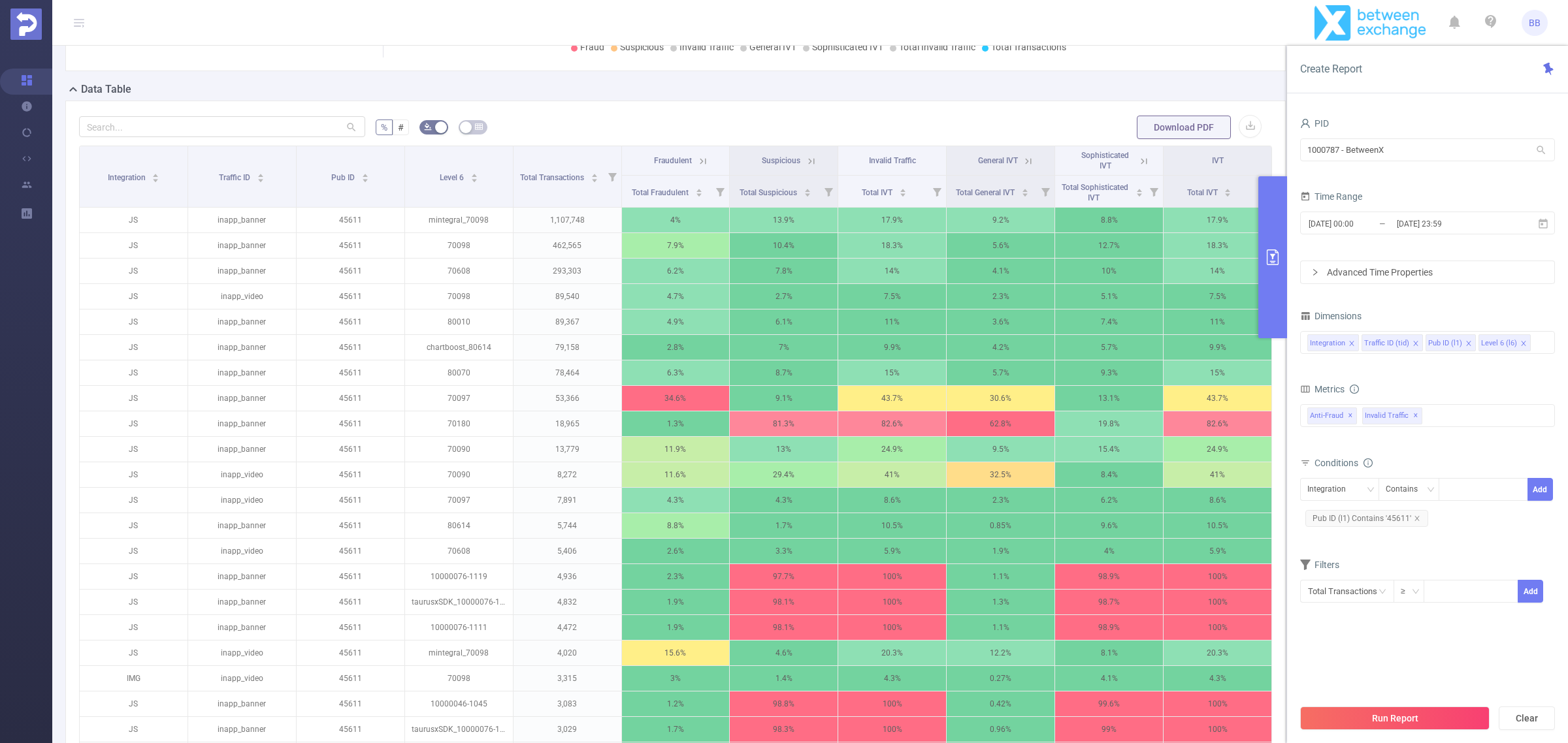
click at [806, 162] on icon at bounding box center [811, 161] width 12 height 12
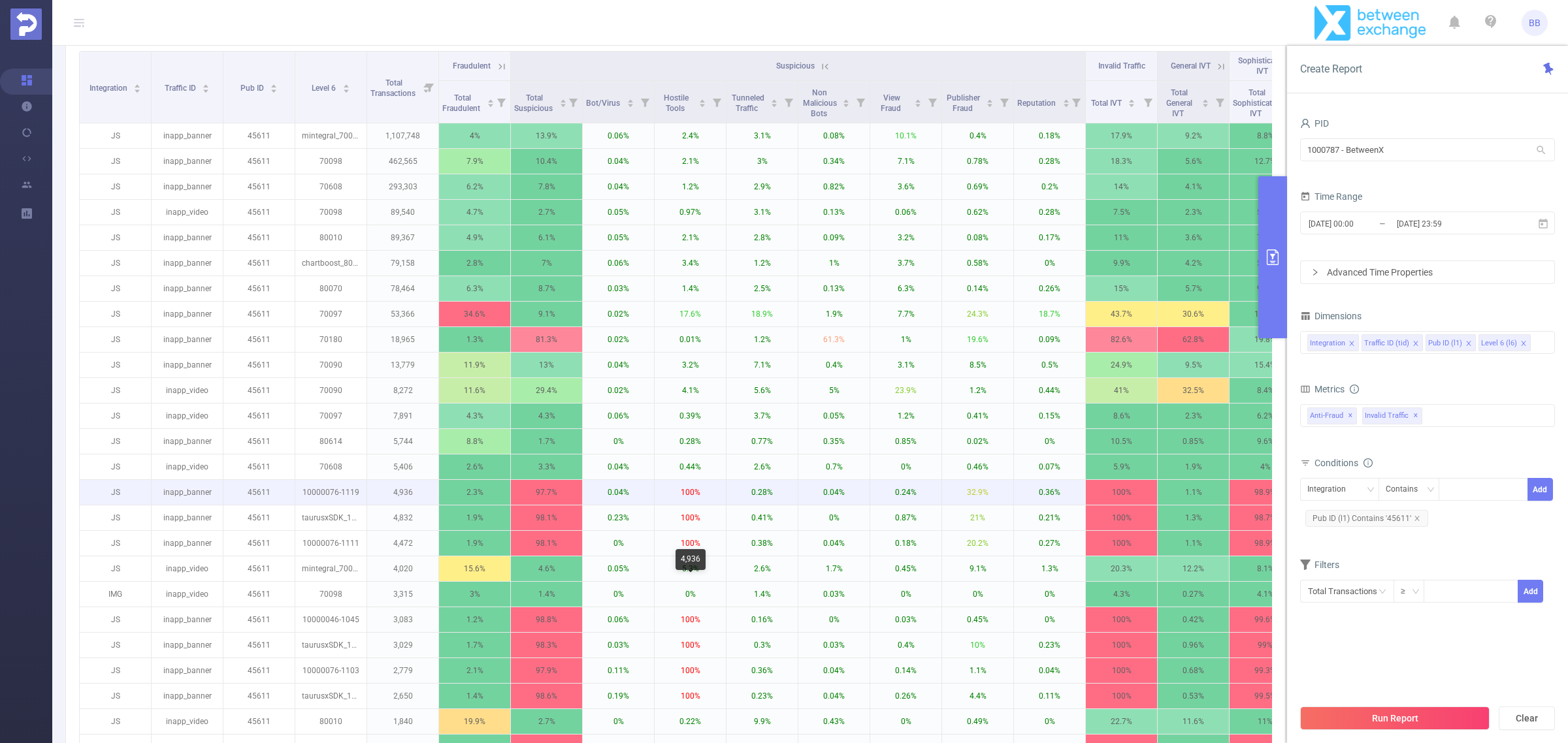
scroll to position [512, 0]
